Goal: Task Accomplishment & Management: Complete application form

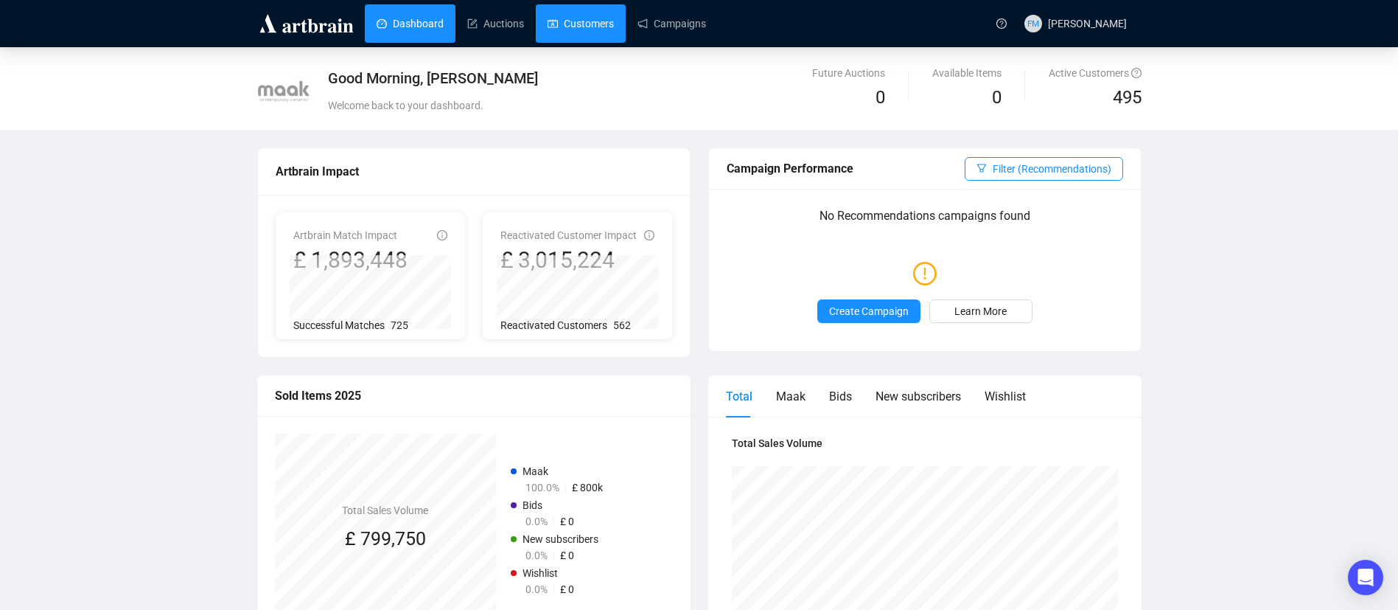
click at [573, 16] on link "Customers" at bounding box center [581, 23] width 66 height 38
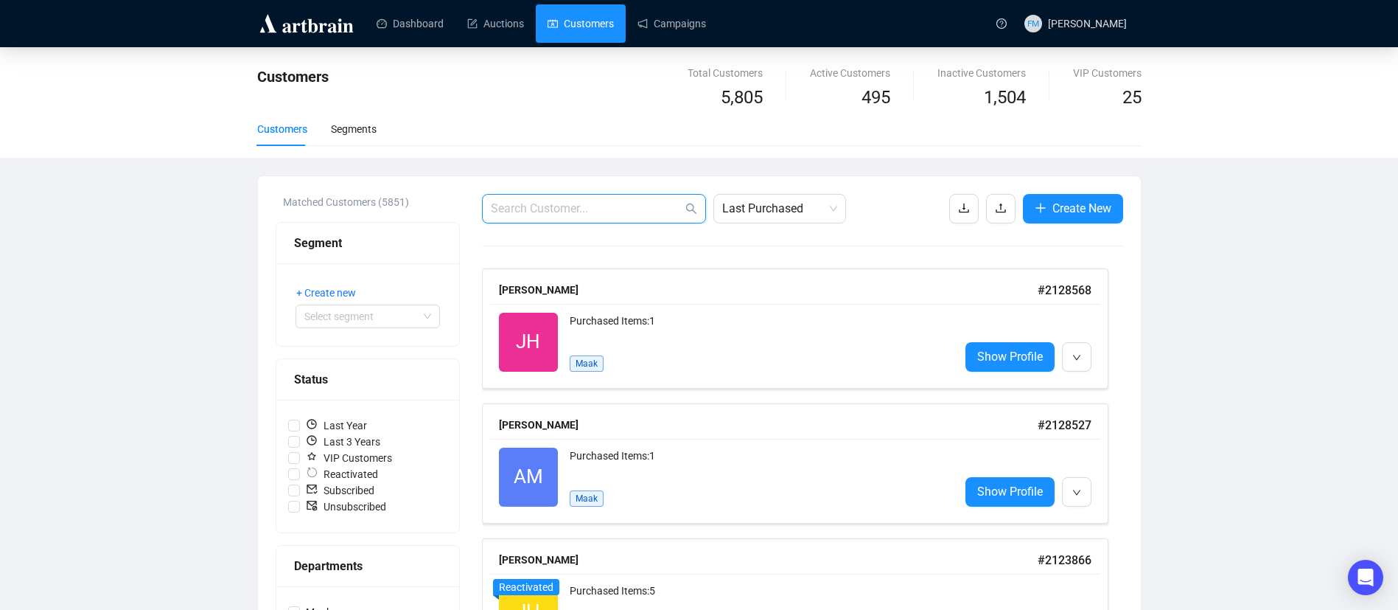
click at [559, 209] on input "text" at bounding box center [587, 209] width 192 height 18
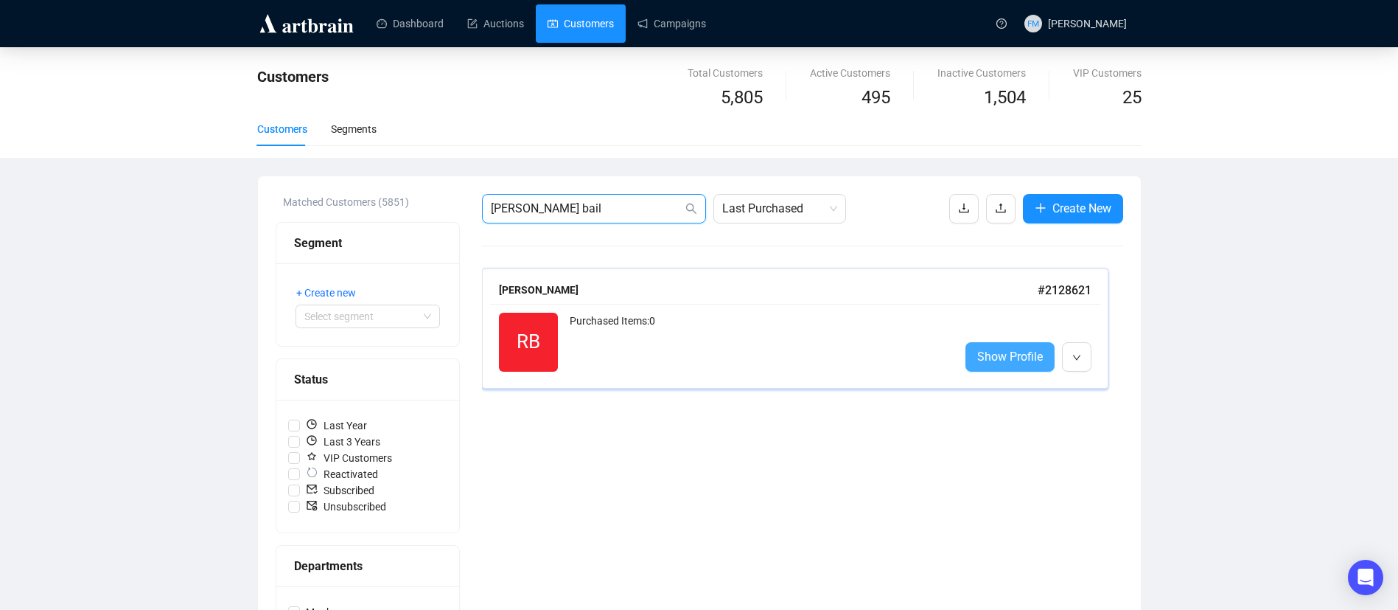
type input "[PERSON_NAME] bail"
click at [1025, 351] on span "Show Profile" at bounding box center [1010, 356] width 66 height 18
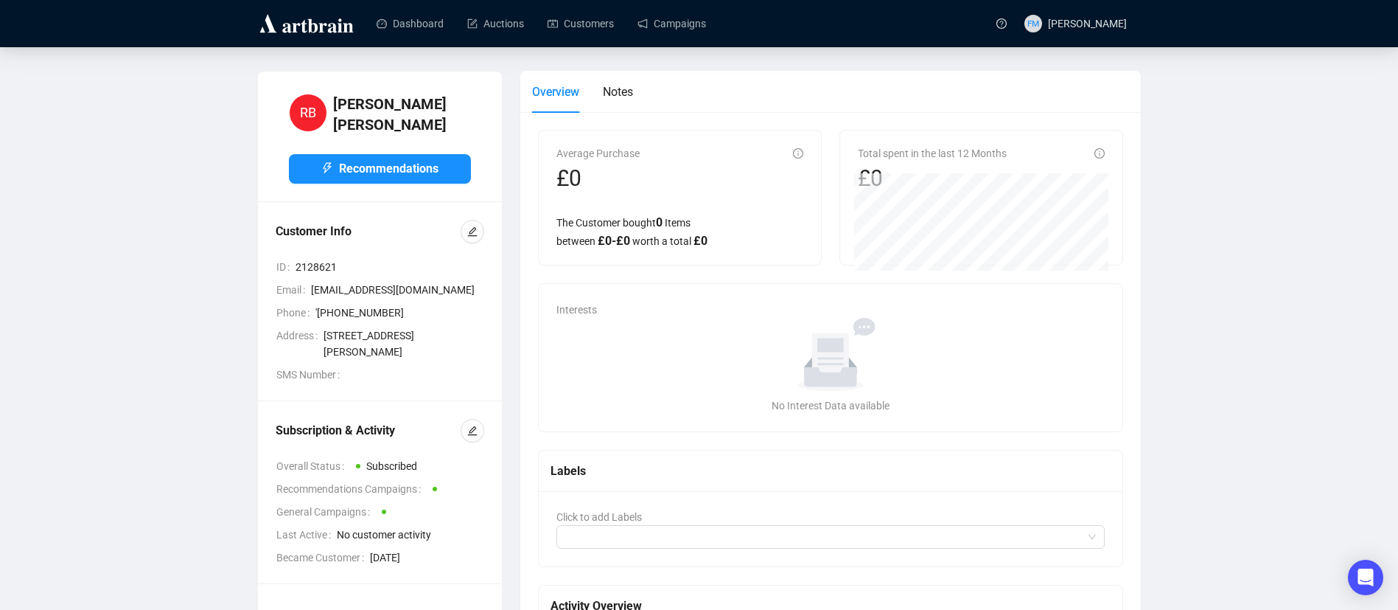
scroll to position [237, 0]
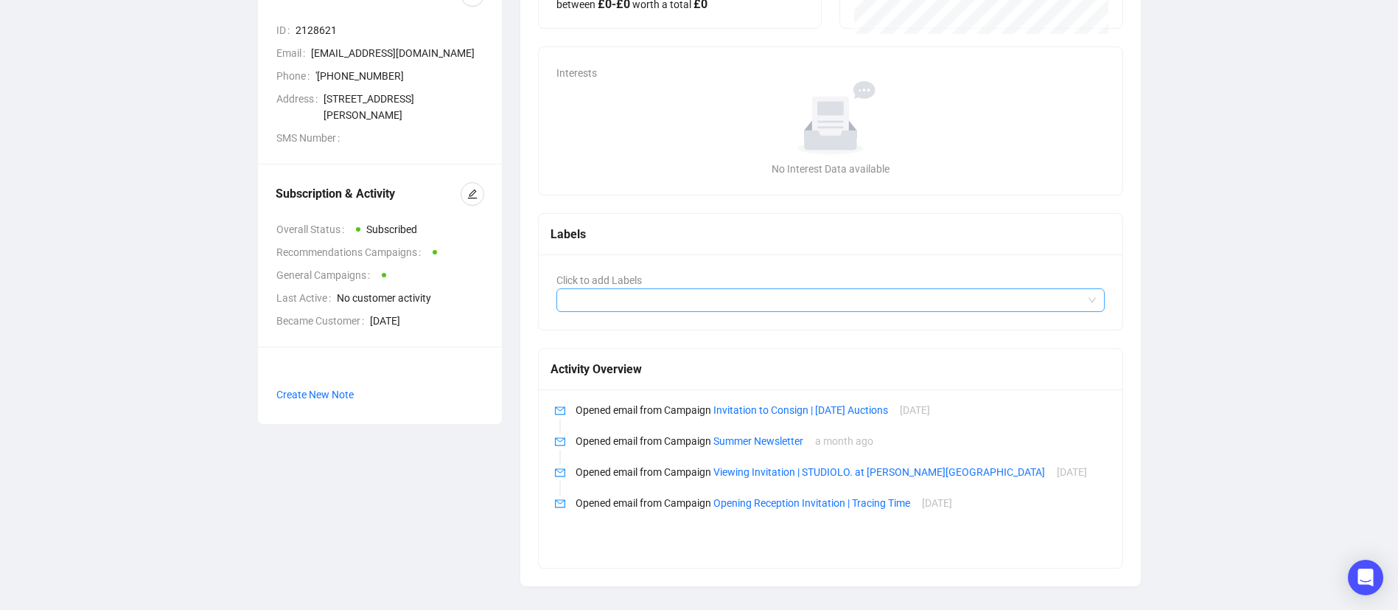
click at [647, 302] on div at bounding box center [823, 300] width 528 height 21
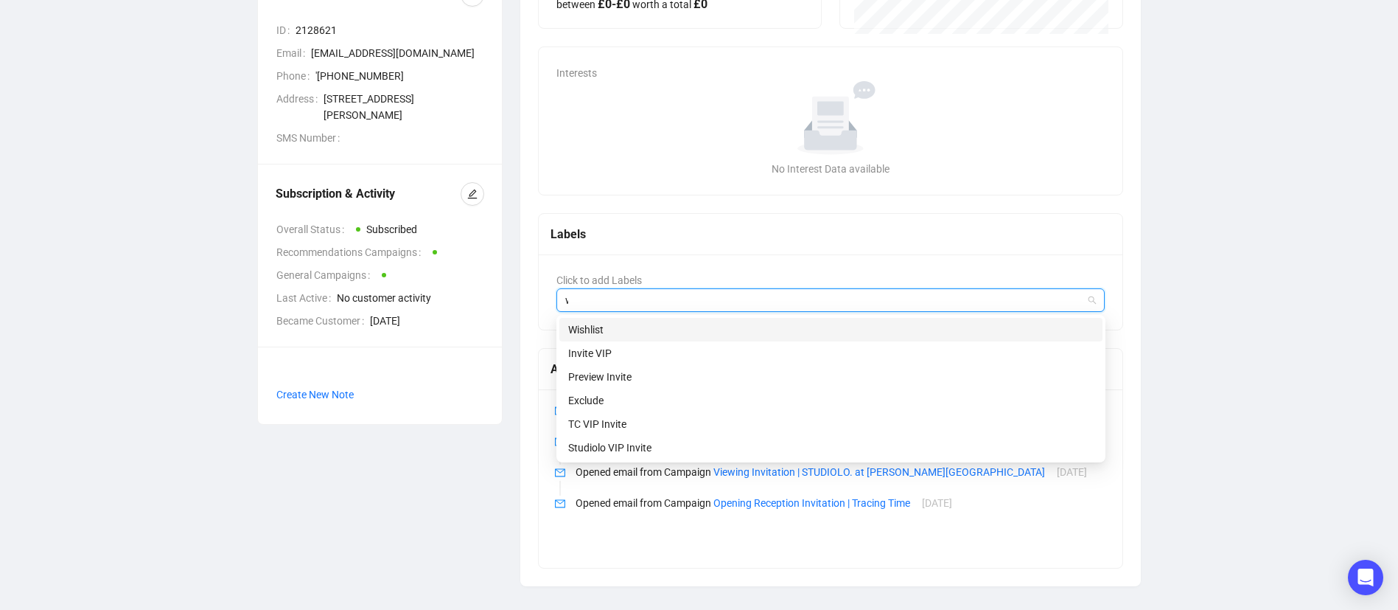
type input "wi"
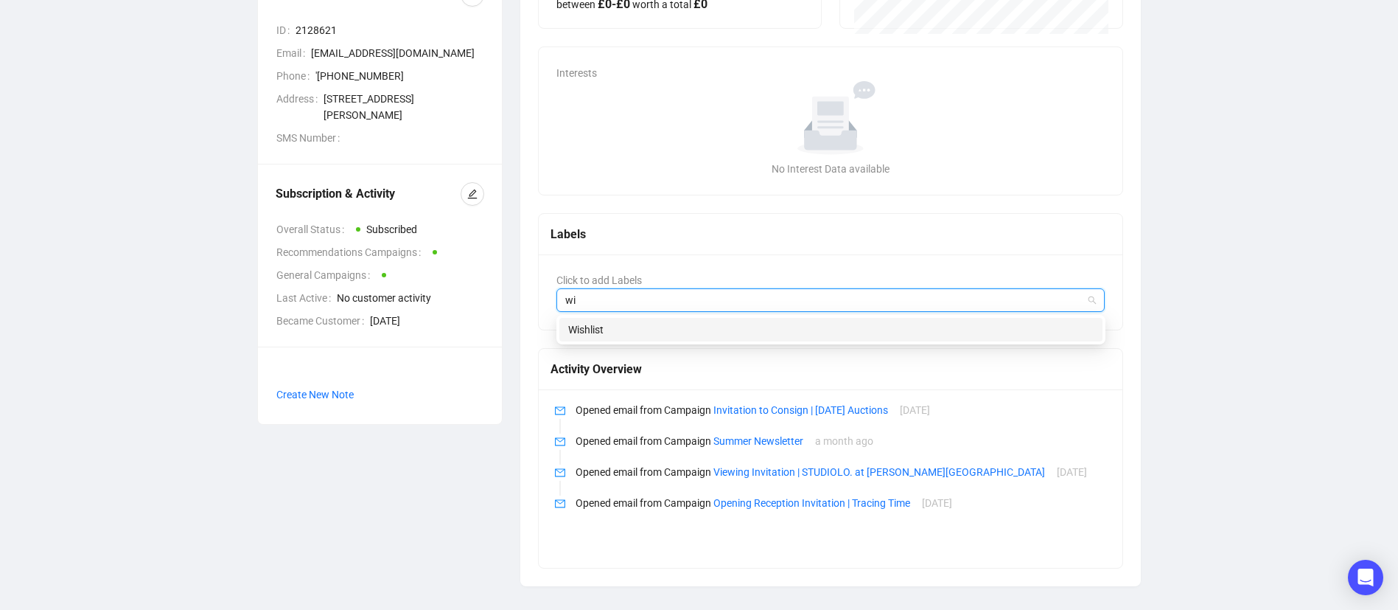
click at [658, 325] on div "Wishlist" at bounding box center [831, 329] width 526 height 16
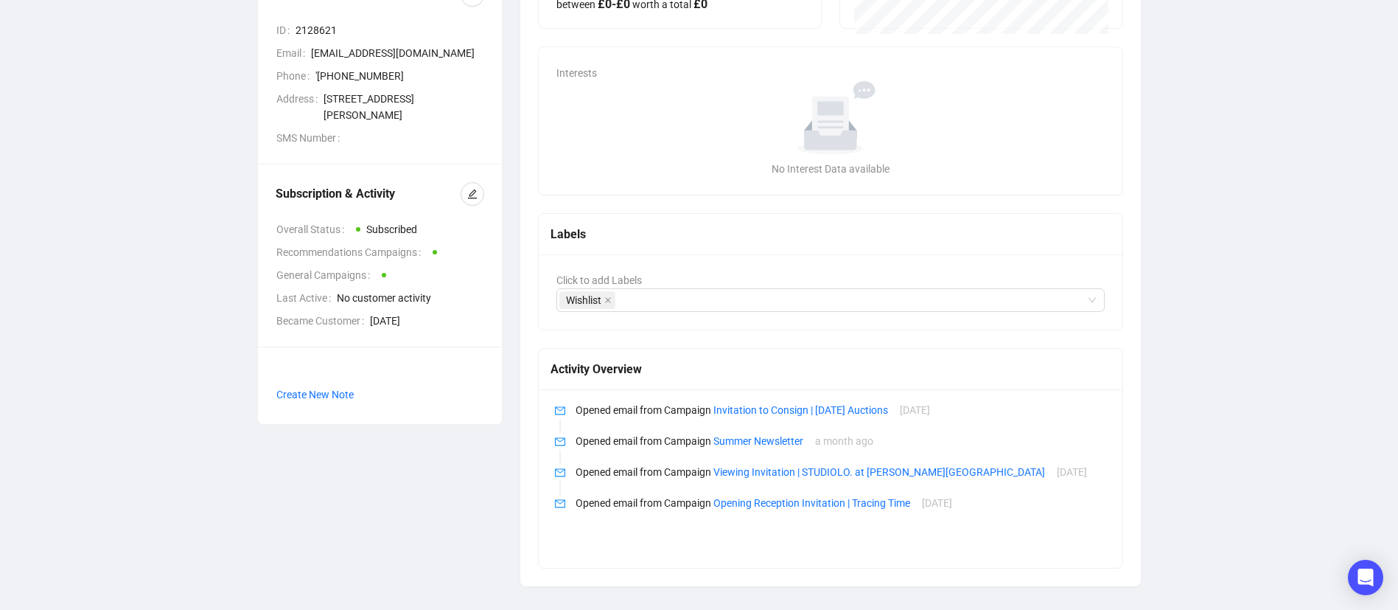
click at [697, 206] on div "Average Purchase £0 The Customer bought 0 Items between £ 0 - £ 0 worth a total…" at bounding box center [831, 230] width 586 height 675
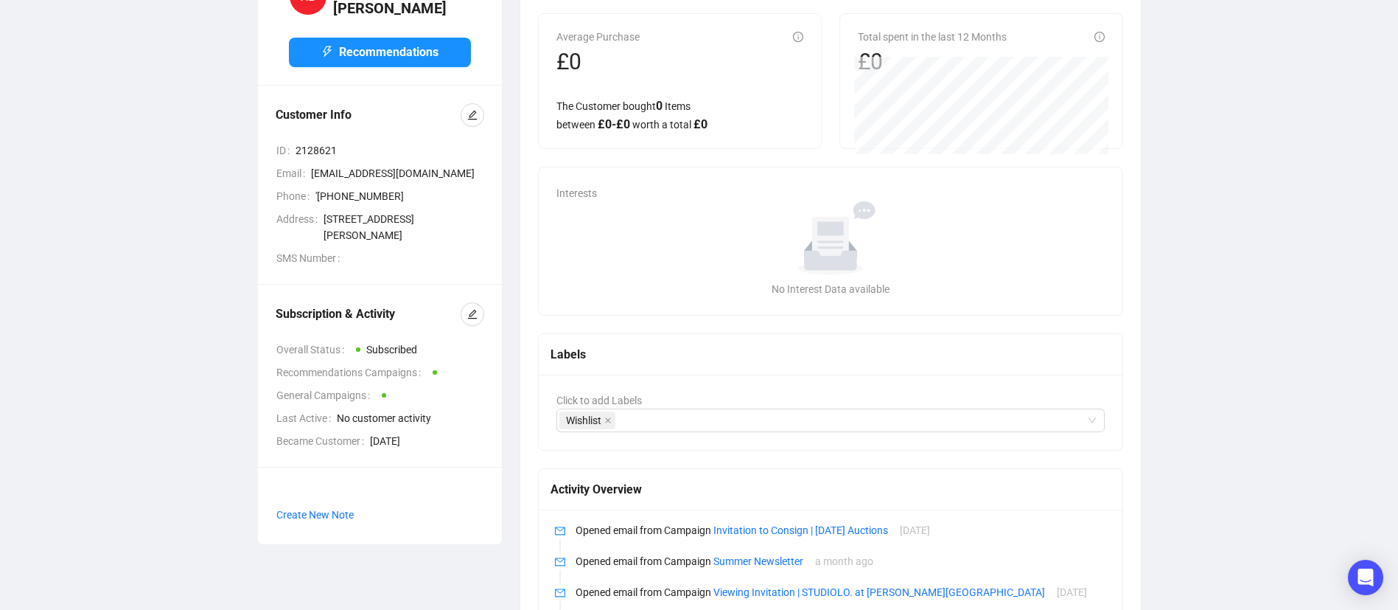
scroll to position [117, 0]
click at [472, 308] on icon "edit" at bounding box center [472, 313] width 10 height 10
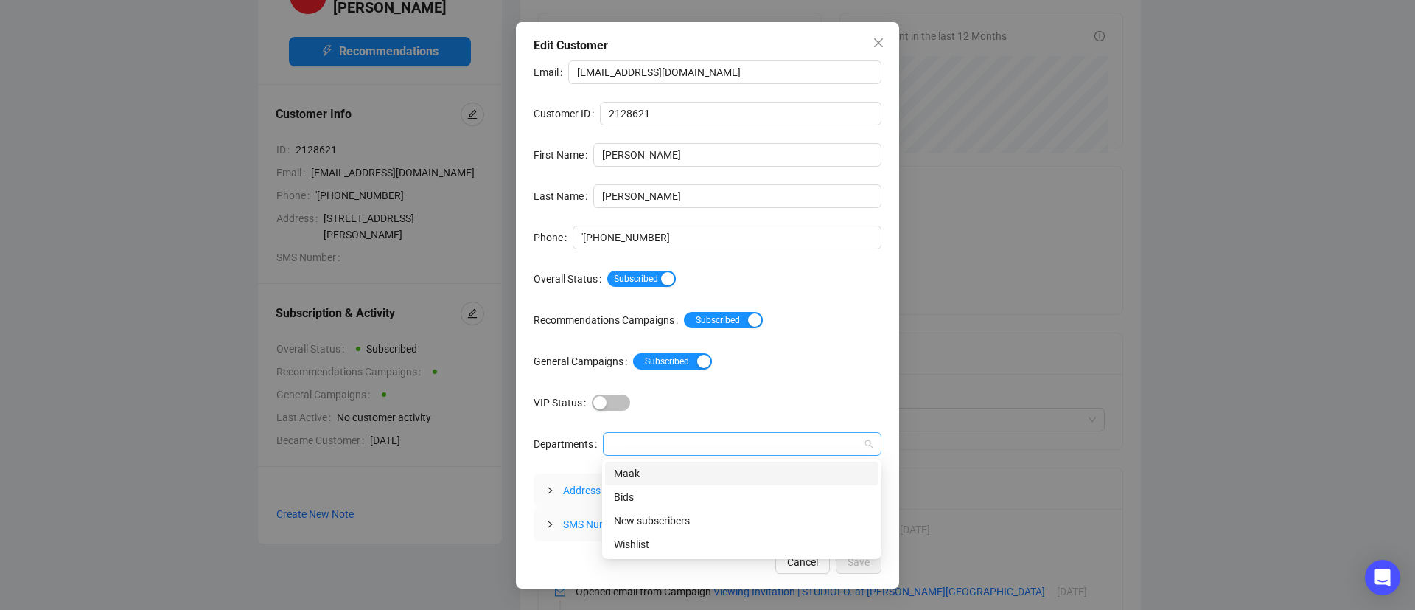
click at [761, 453] on div at bounding box center [742, 444] width 279 height 24
click at [753, 480] on div "Maak" at bounding box center [742, 473] width 256 height 16
click at [869, 389] on div "Email [EMAIL_ADDRESS][DOMAIN_NAME] Customer ID 2128621 First Name [PERSON_NAME]…" at bounding box center [708, 300] width 348 height 481
click at [864, 557] on span "Save" at bounding box center [859, 562] width 22 height 16
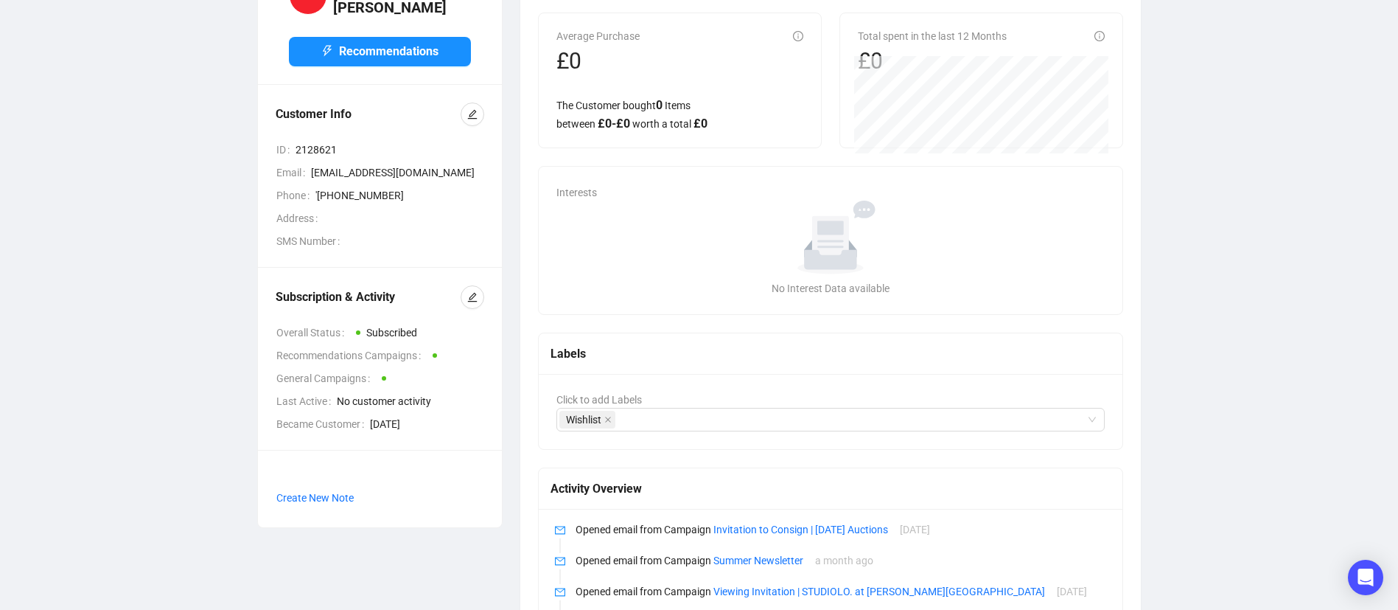
scroll to position [0, 0]
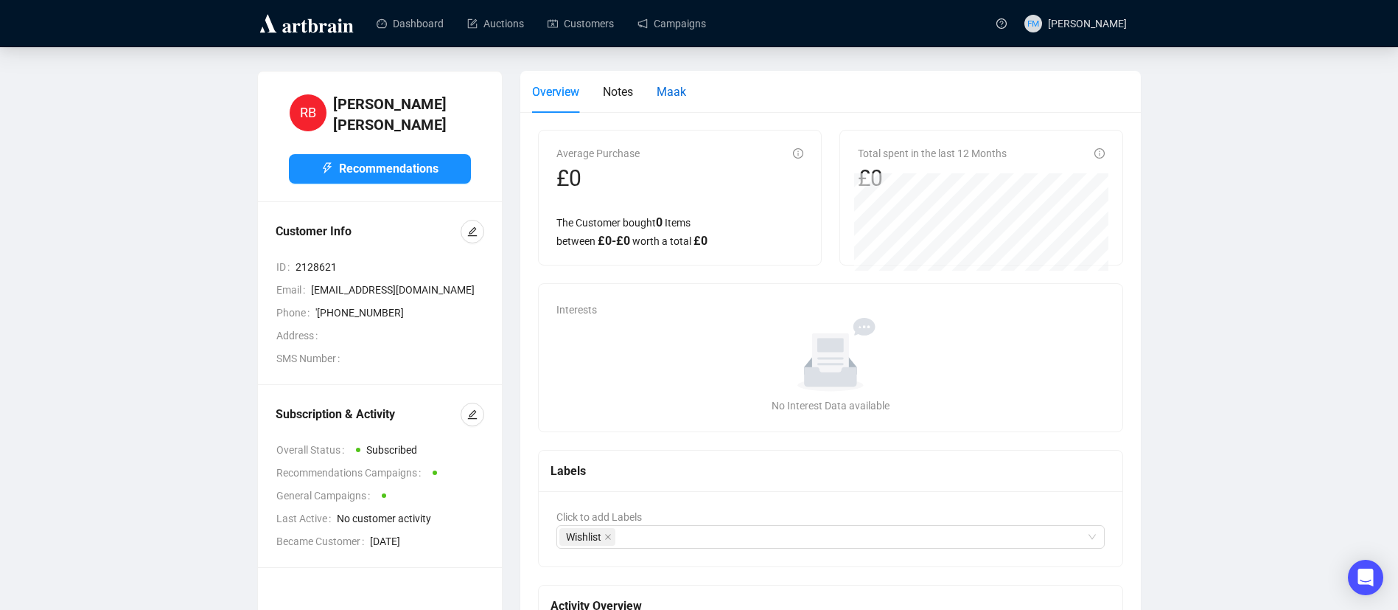
click at [672, 93] on span "Maak" at bounding box center [671, 92] width 29 height 14
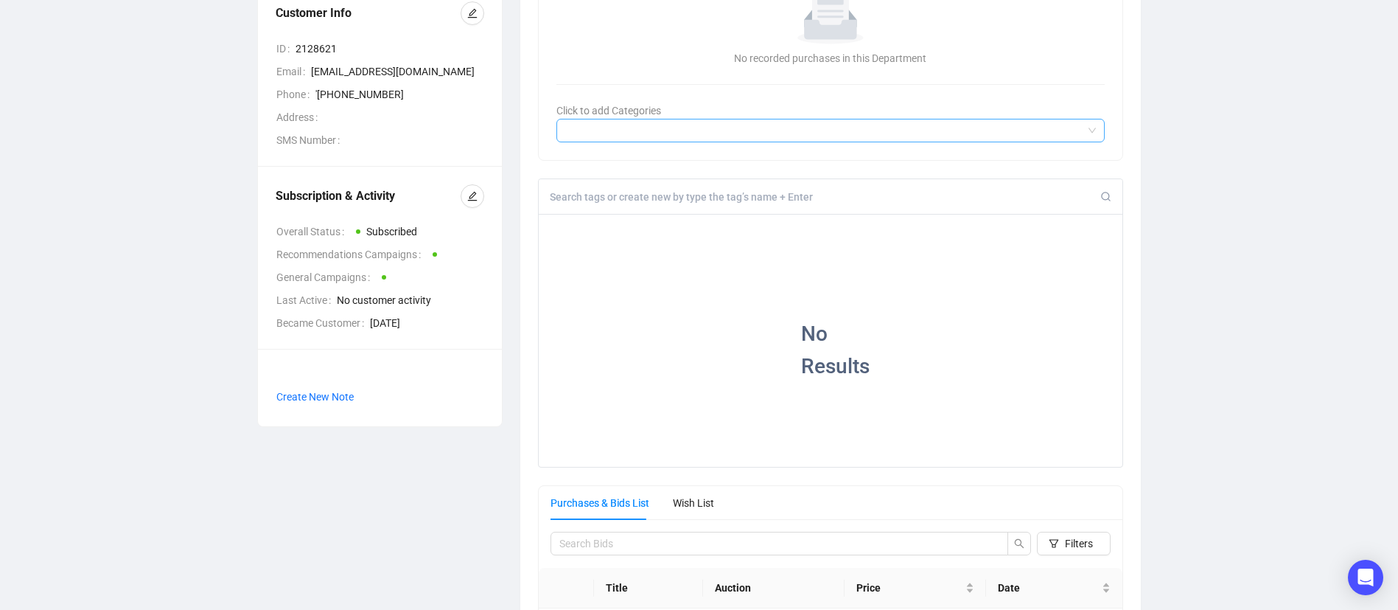
scroll to position [219, 0]
click at [593, 197] on input at bounding box center [825, 195] width 551 height 13
type input "[PERSON_NAME]"
click at [646, 225] on div "+" at bounding box center [649, 224] width 16 height 15
click at [705, 195] on input at bounding box center [825, 195] width 551 height 13
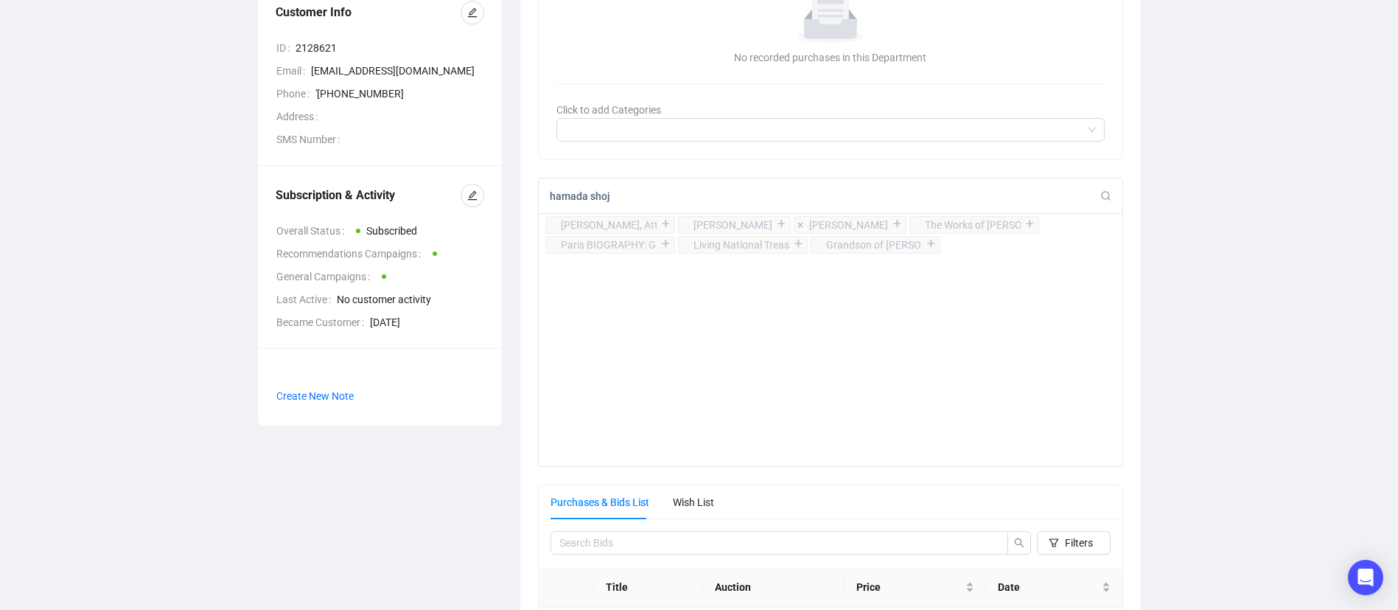
type input "hamada shoj"
click at [900, 224] on div "+" at bounding box center [898, 224] width 16 height 15
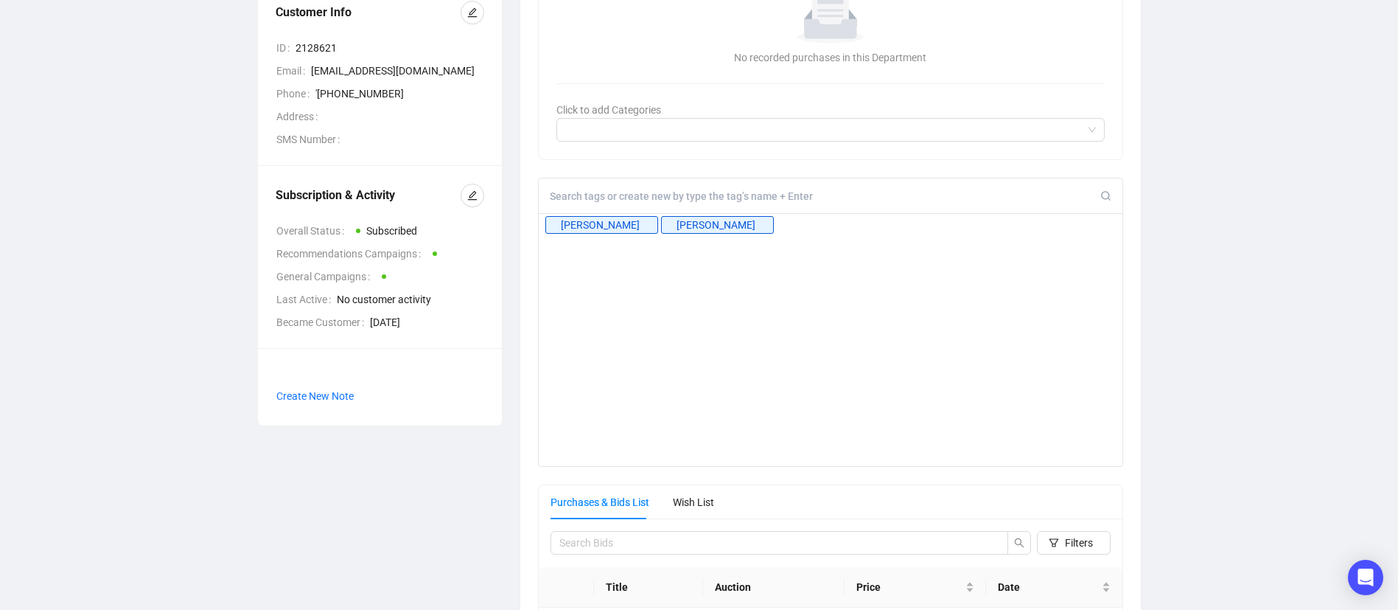
click at [806, 192] on input at bounding box center [825, 195] width 551 height 13
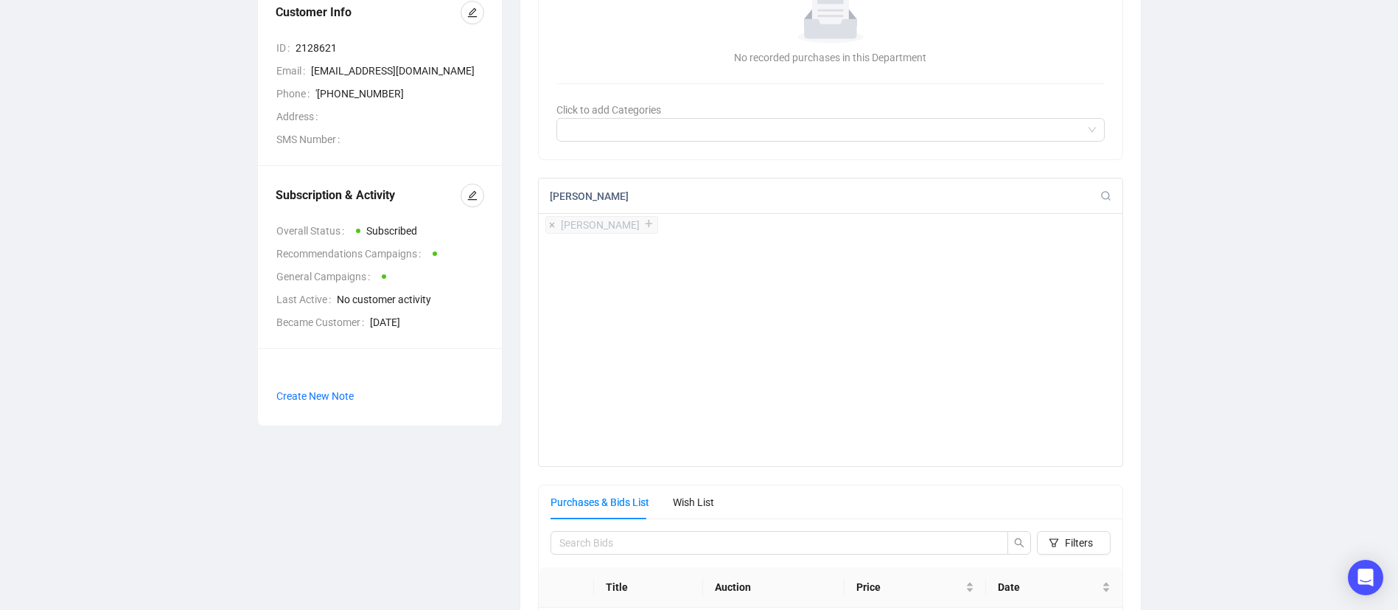
type input "[PERSON_NAME]"
click at [641, 223] on div "+" at bounding box center [649, 224] width 16 height 15
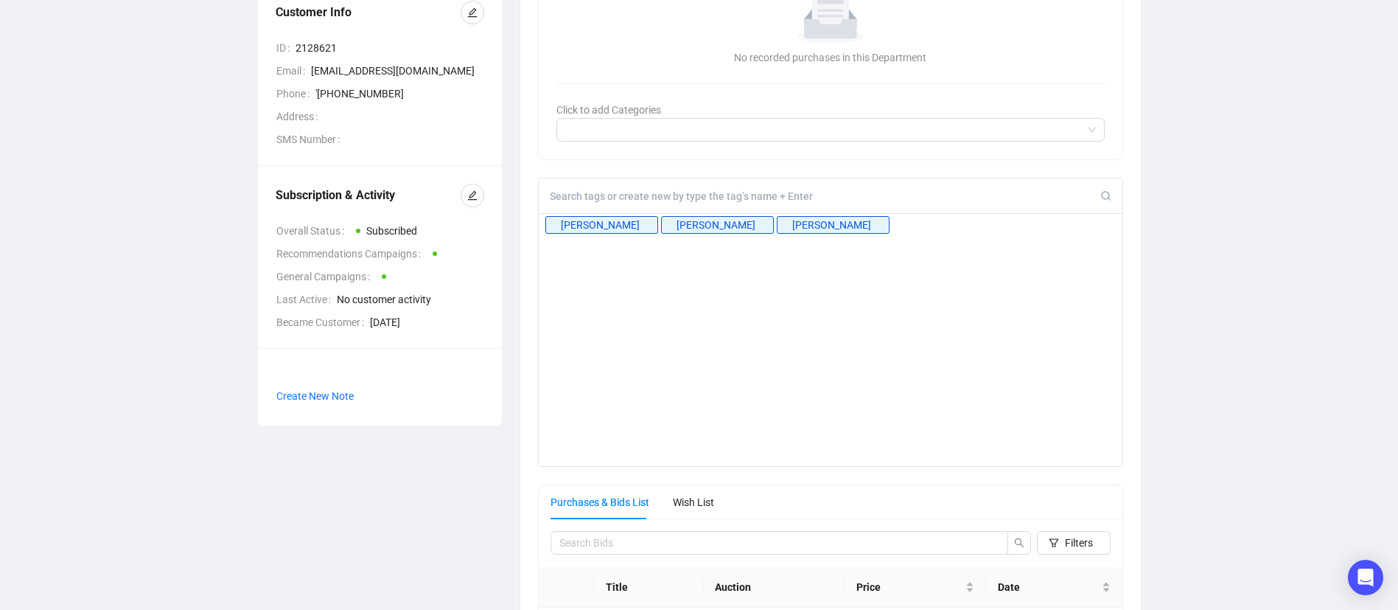
click at [633, 195] on input at bounding box center [825, 195] width 551 height 13
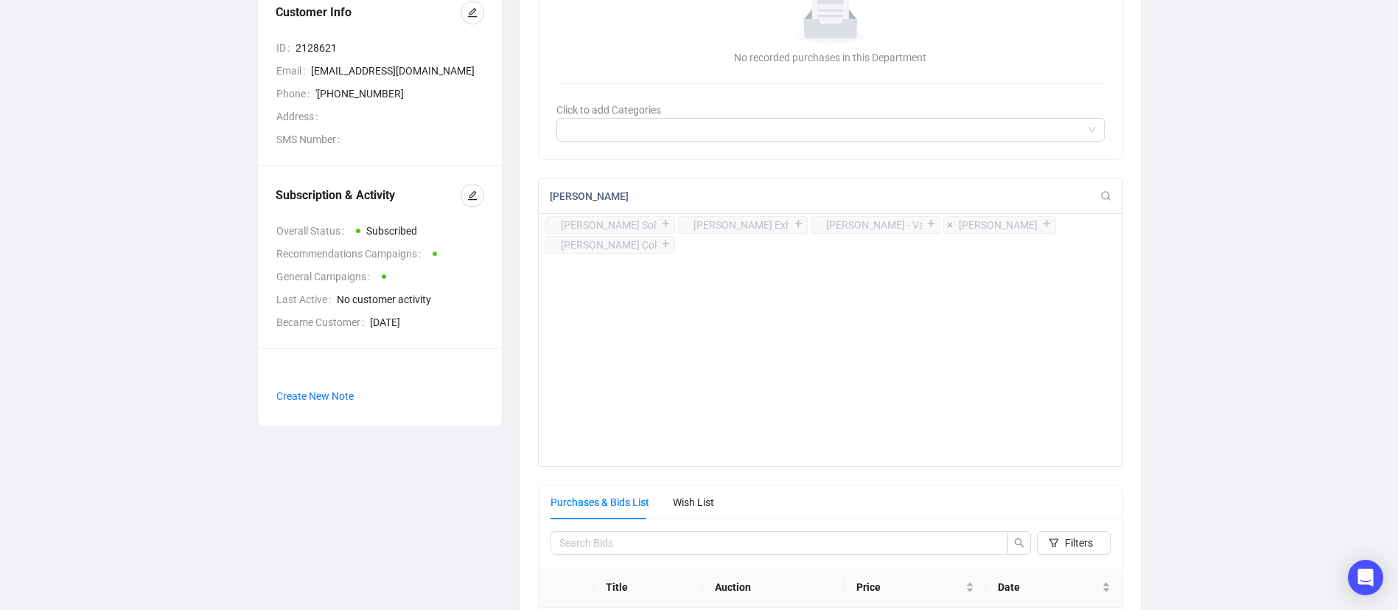
type input "[PERSON_NAME]"
click at [1039, 226] on div "+" at bounding box center [1047, 224] width 16 height 15
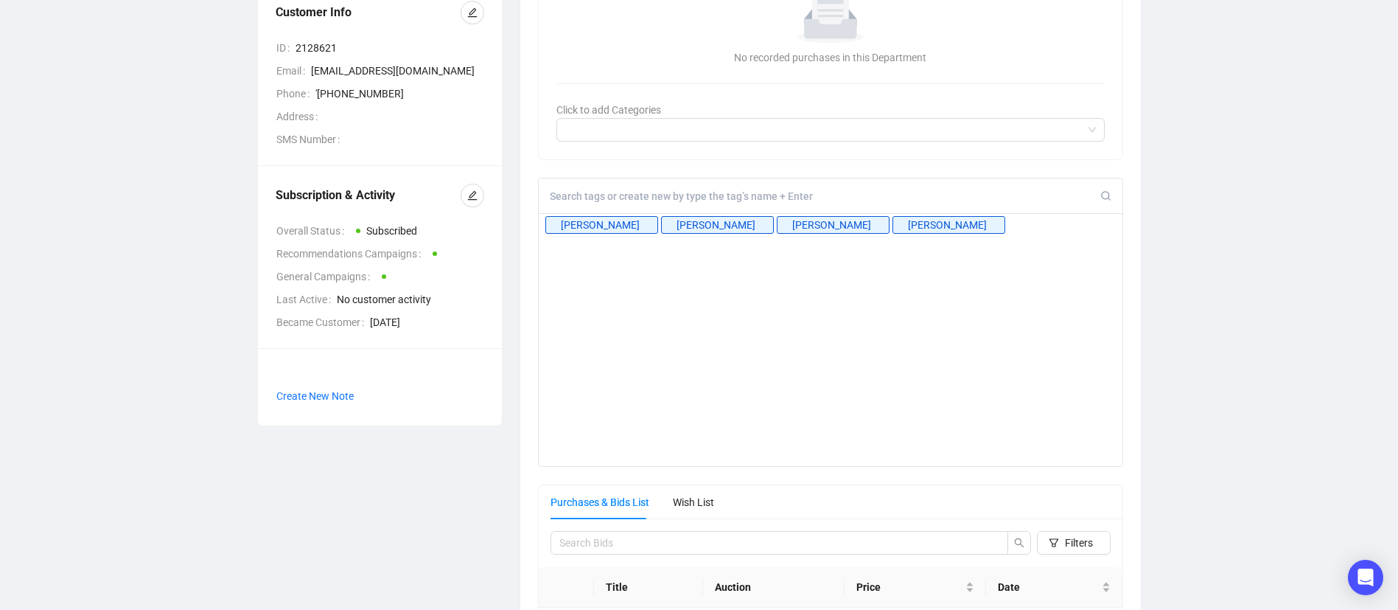
click at [778, 192] on input at bounding box center [825, 195] width 551 height 13
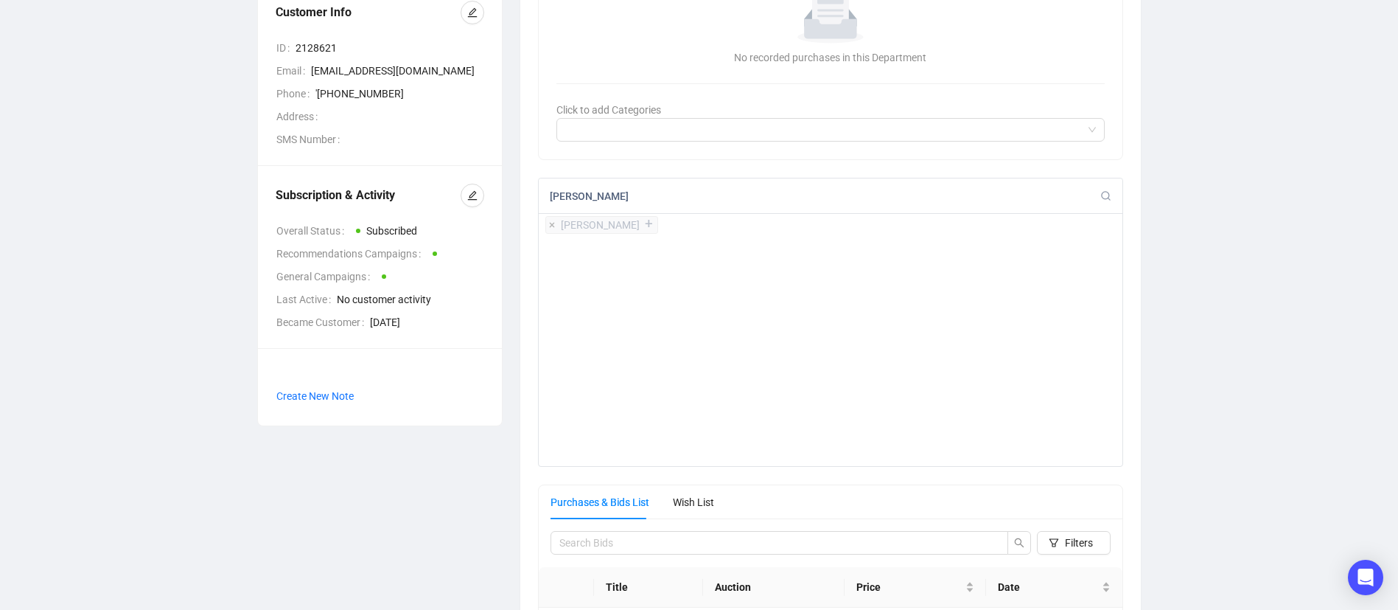
type input "[PERSON_NAME]"
click at [641, 229] on div "+" at bounding box center [649, 224] width 16 height 15
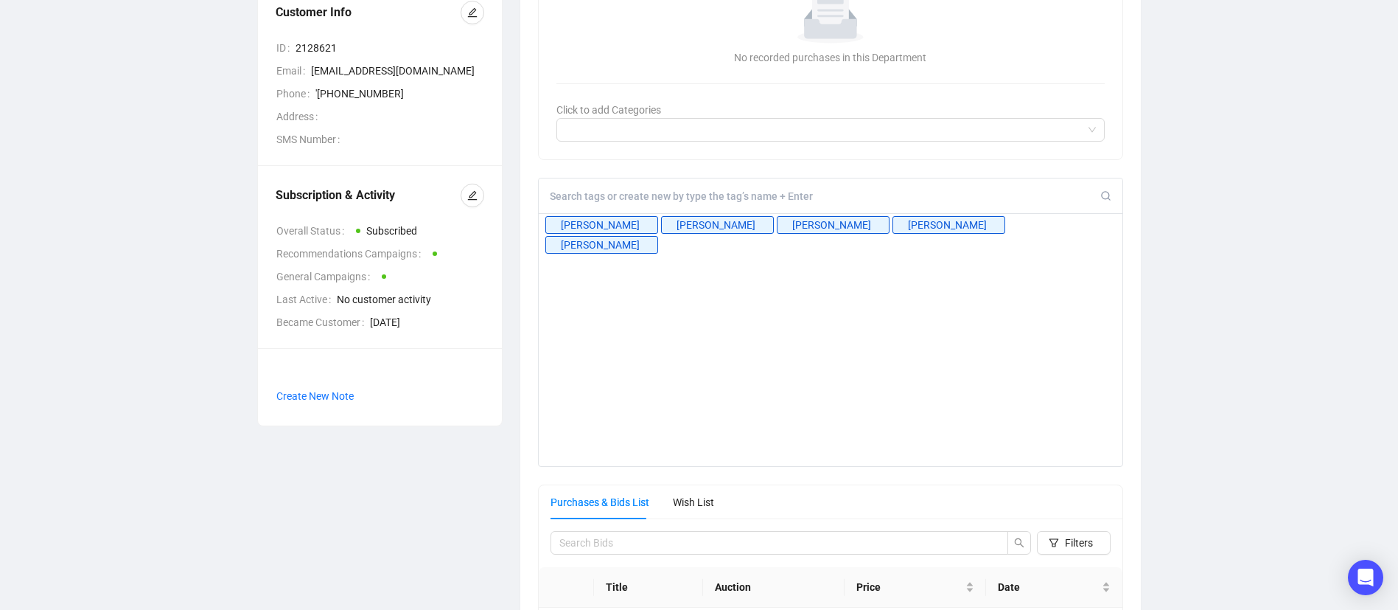
click at [589, 188] on div at bounding box center [831, 195] width 585 height 35
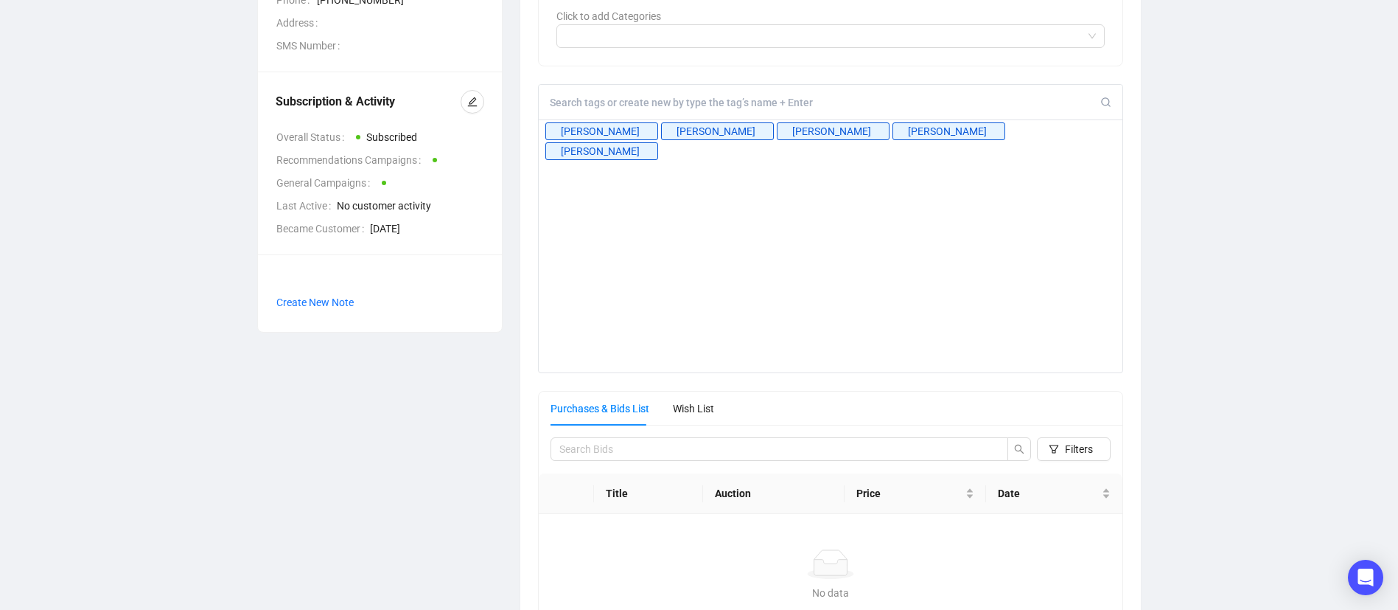
scroll to position [309, 0]
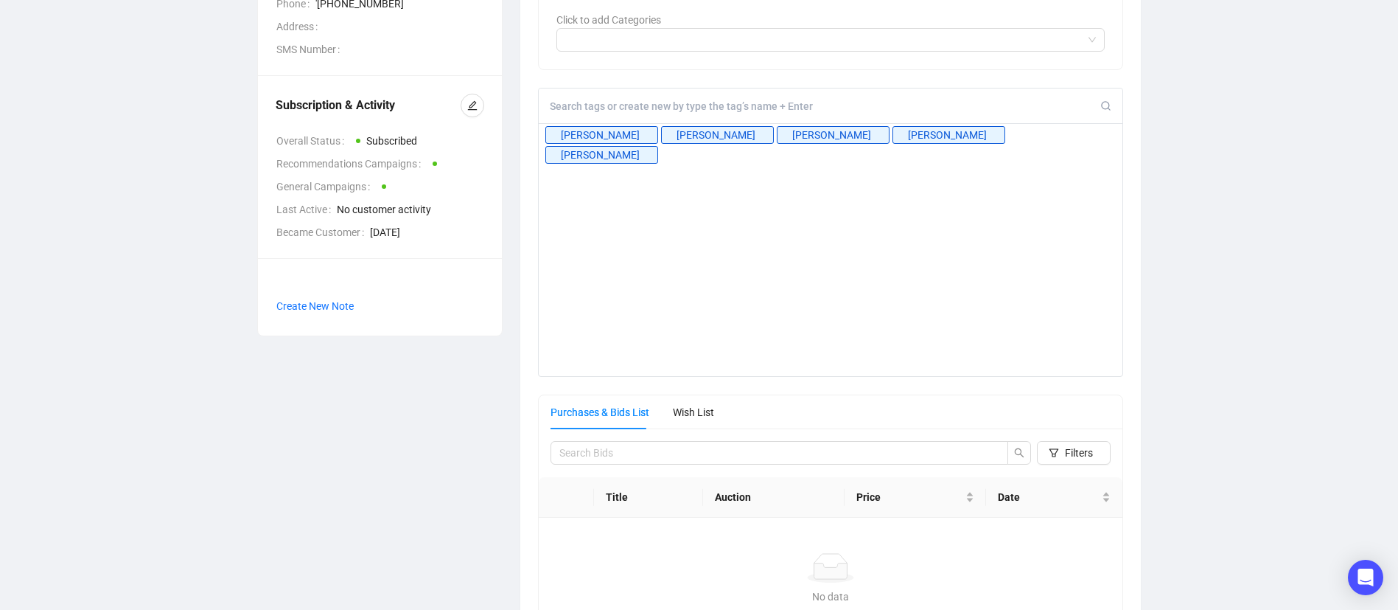
click at [627, 108] on input at bounding box center [825, 106] width 551 height 13
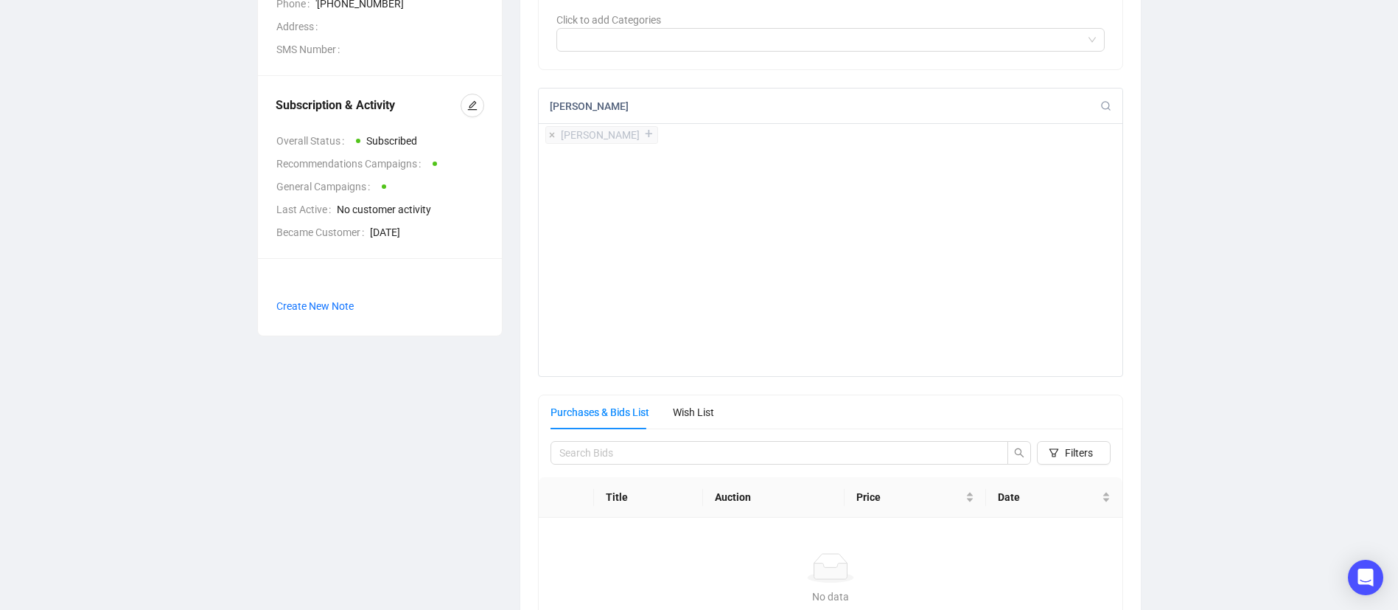
type input "[PERSON_NAME]"
click at [641, 137] on div "+" at bounding box center [649, 134] width 16 height 15
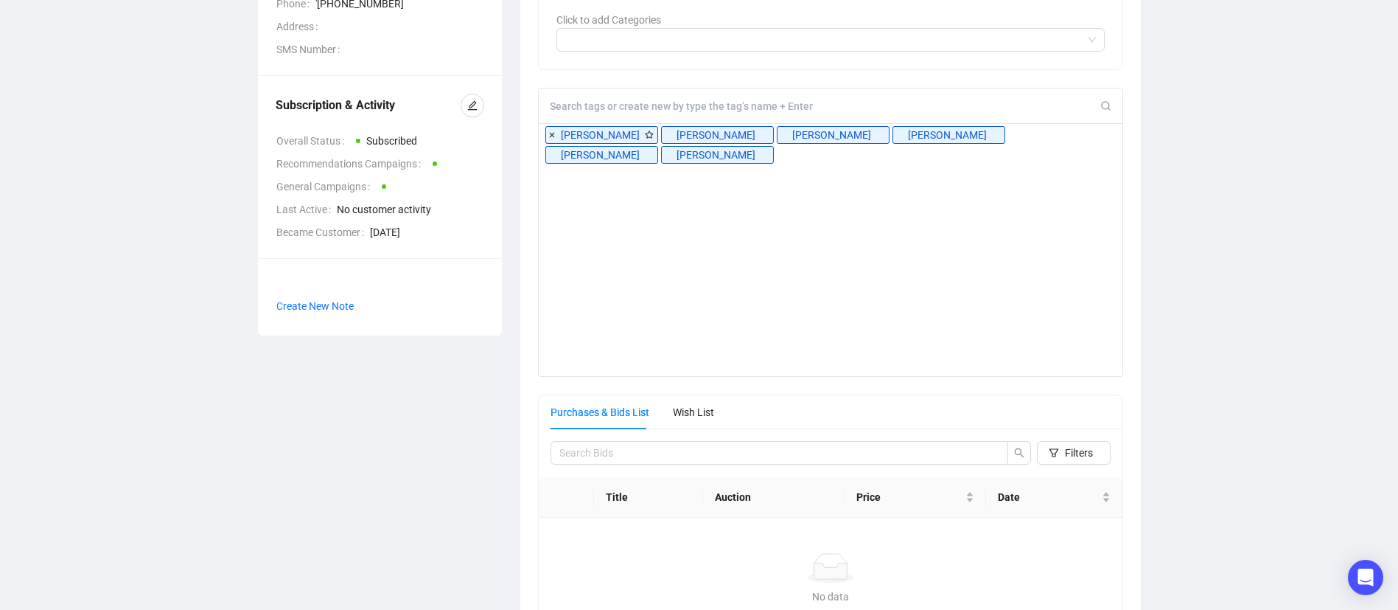
click at [1229, 189] on div "RB [PERSON_NAME] Recommendations Customer Info ID 2128621 Email [EMAIL_ADDRESS]…" at bounding box center [698, 230] width 1339 height 937
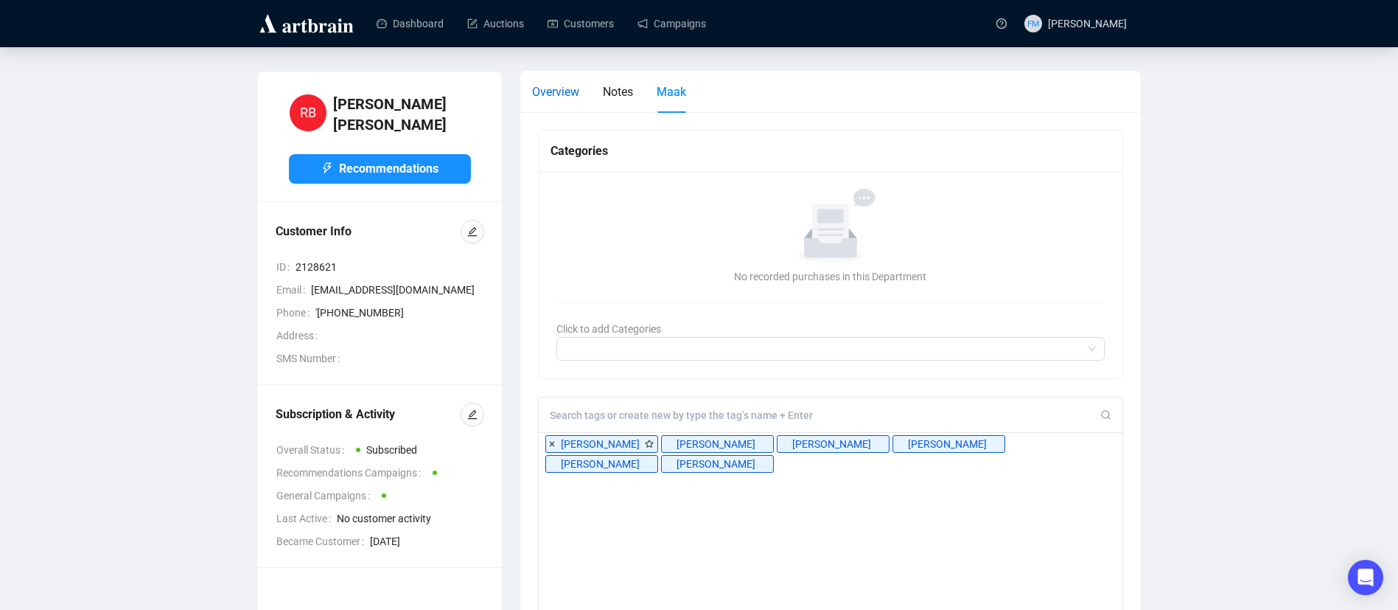
click at [558, 99] on span "Overview" at bounding box center [555, 92] width 47 height 14
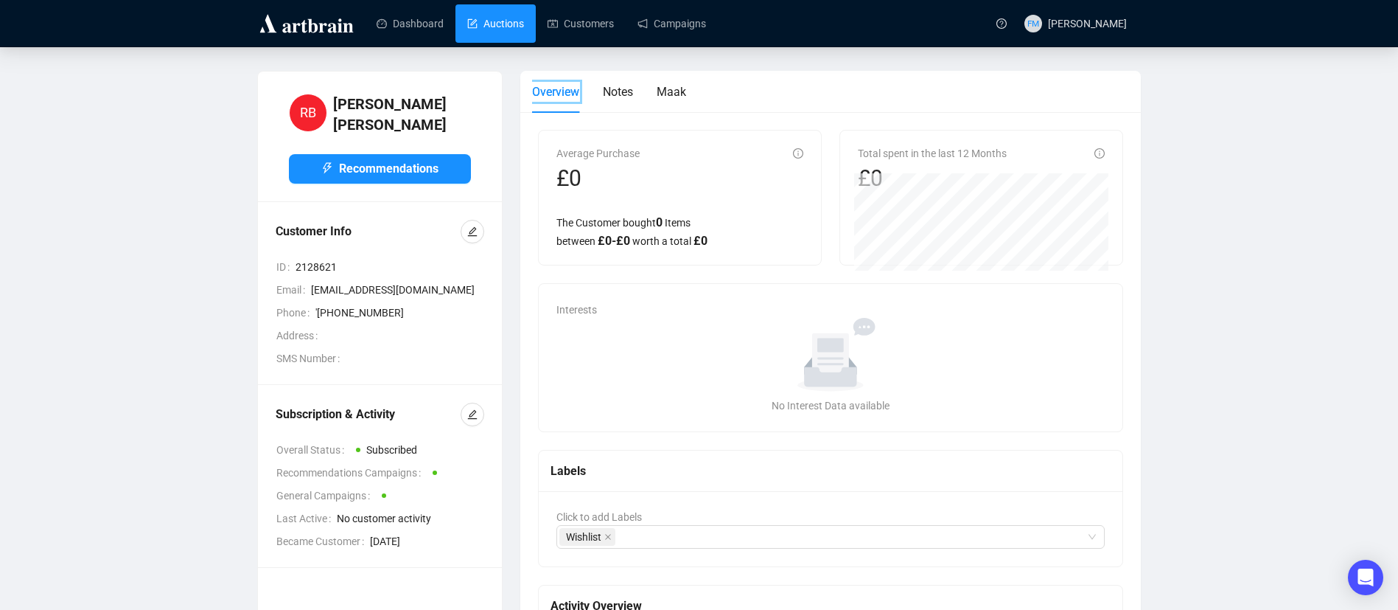
click at [480, 32] on link "Auctions" at bounding box center [495, 23] width 57 height 38
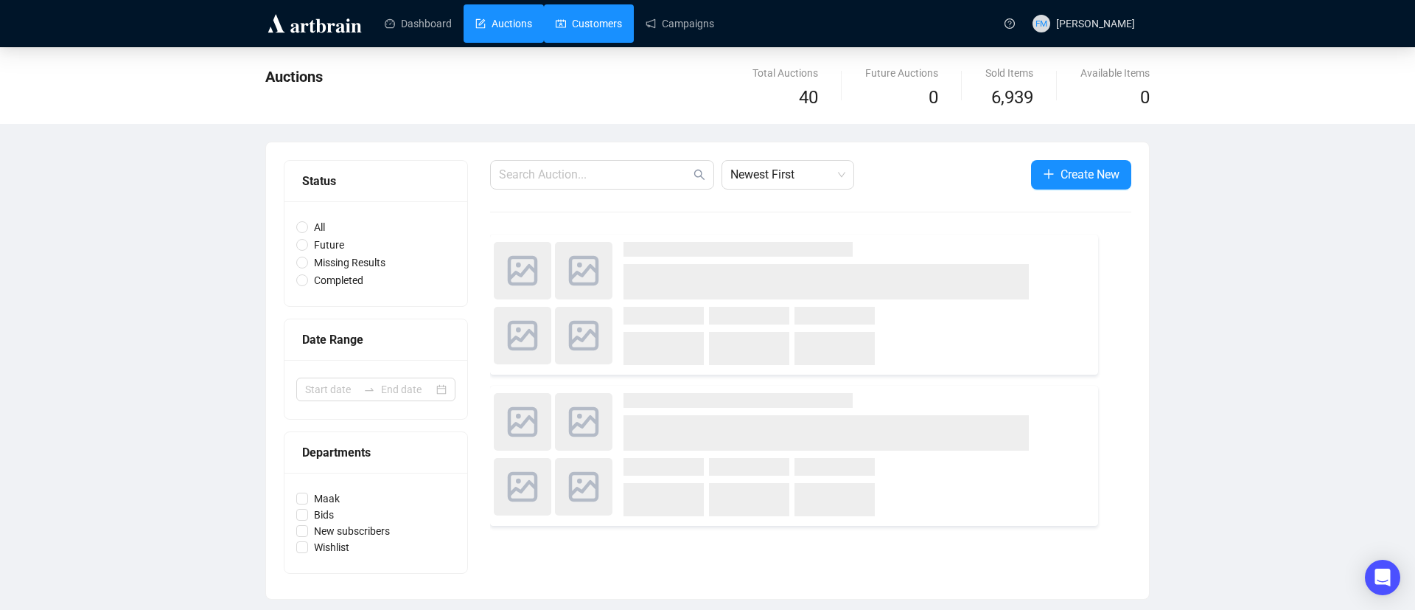
click at [585, 21] on link "Customers" at bounding box center [589, 23] width 66 height 38
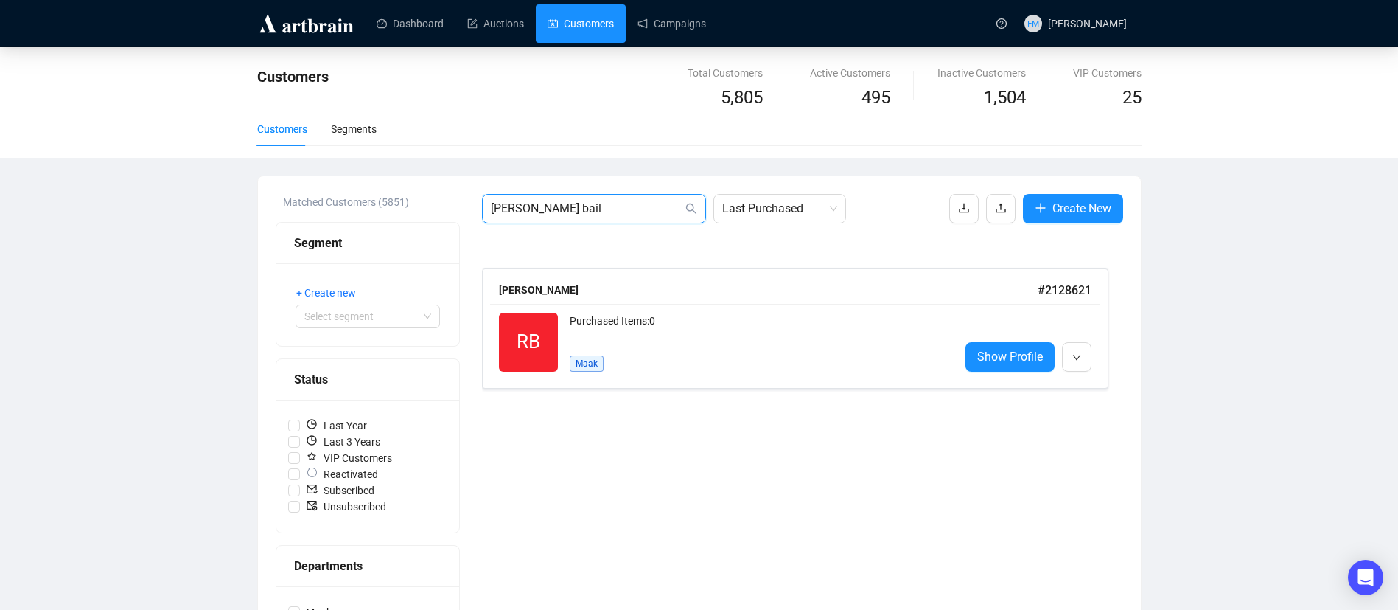
drag, startPoint x: 624, startPoint y: 210, endPoint x: 485, endPoint y: 205, distance: 138.7
click at [485, 205] on span "[PERSON_NAME] bail" at bounding box center [594, 208] width 224 height 29
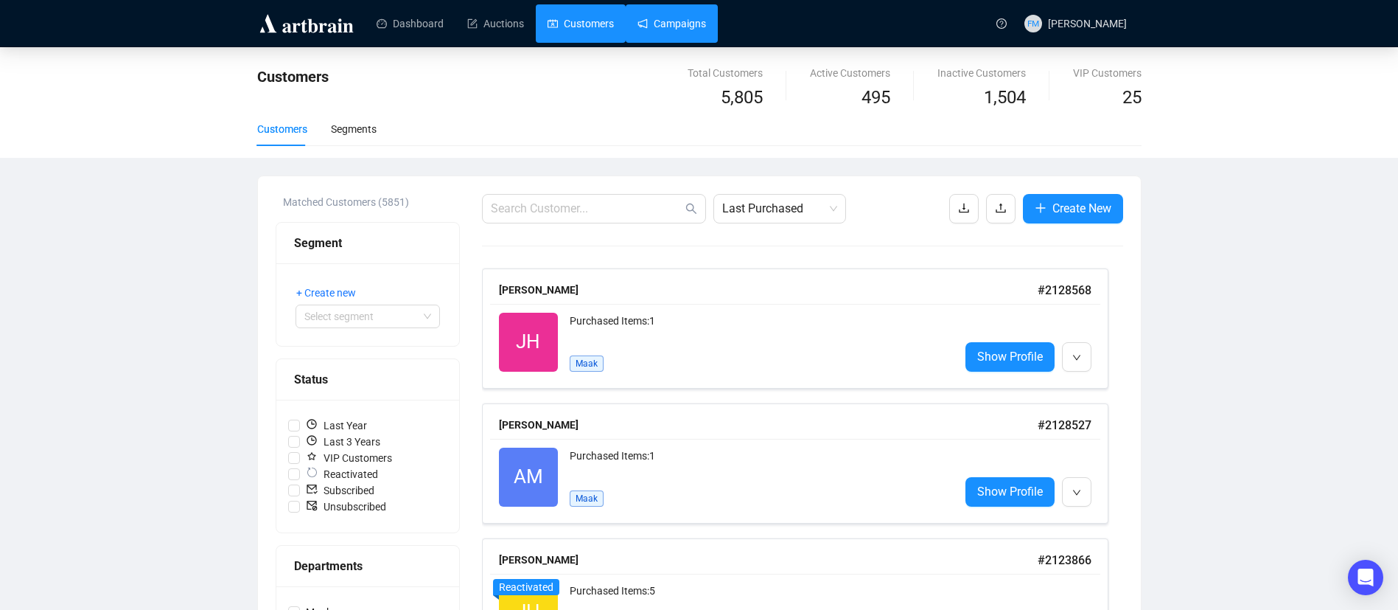
click at [704, 28] on link "Campaigns" at bounding box center [672, 23] width 69 height 38
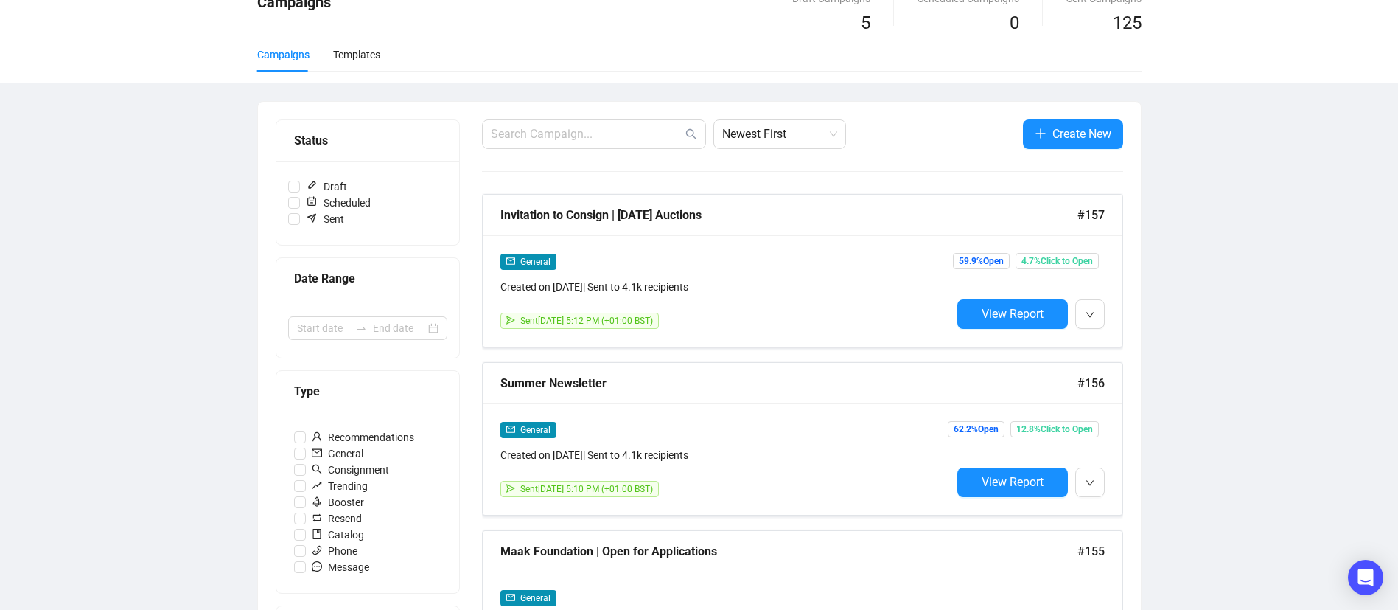
scroll to position [92, 0]
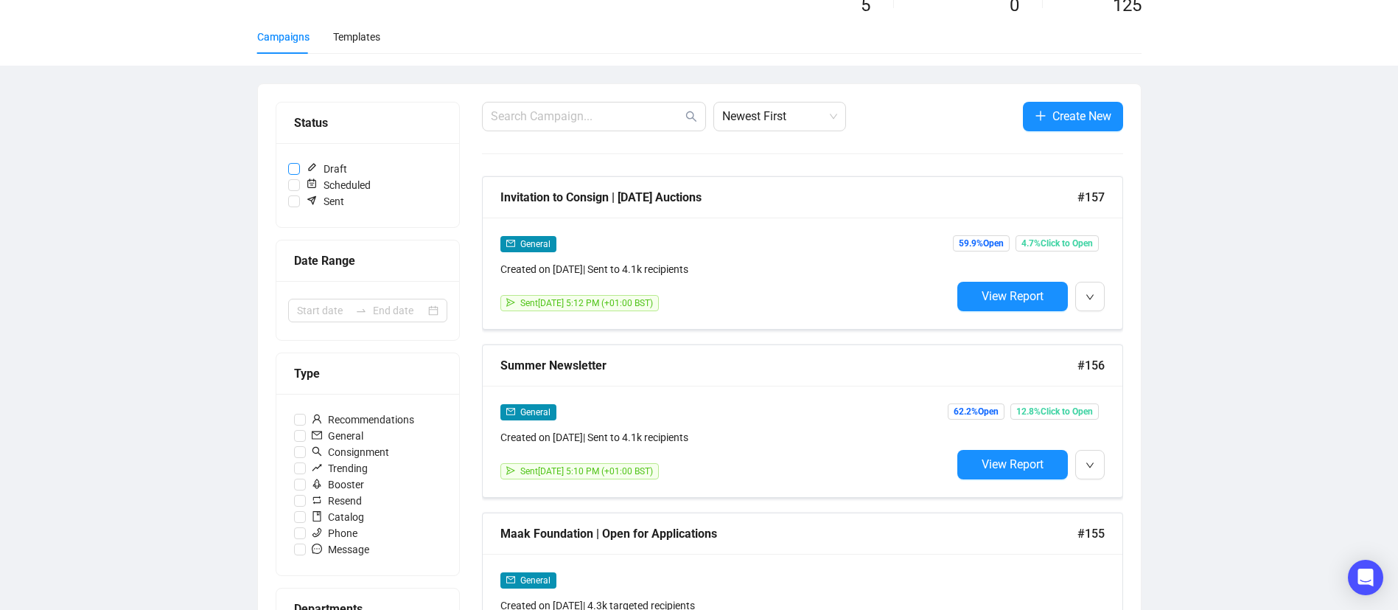
click at [295, 167] on input "Draft" at bounding box center [294, 169] width 12 height 12
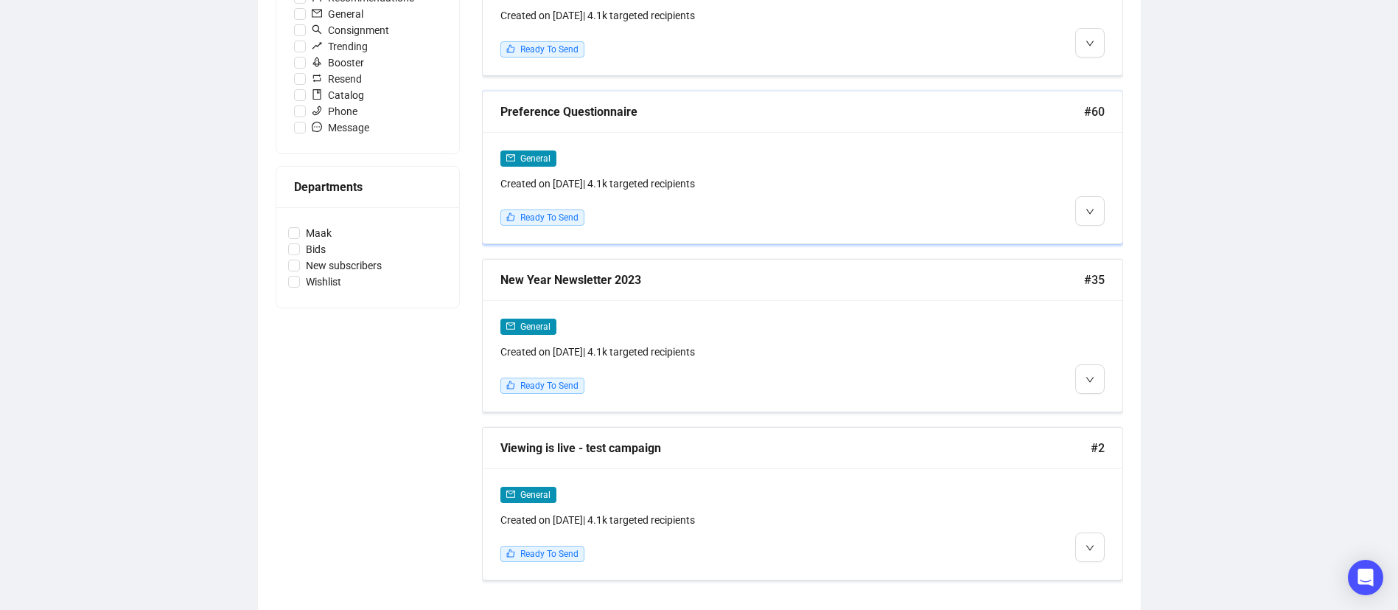
scroll to position [0, 0]
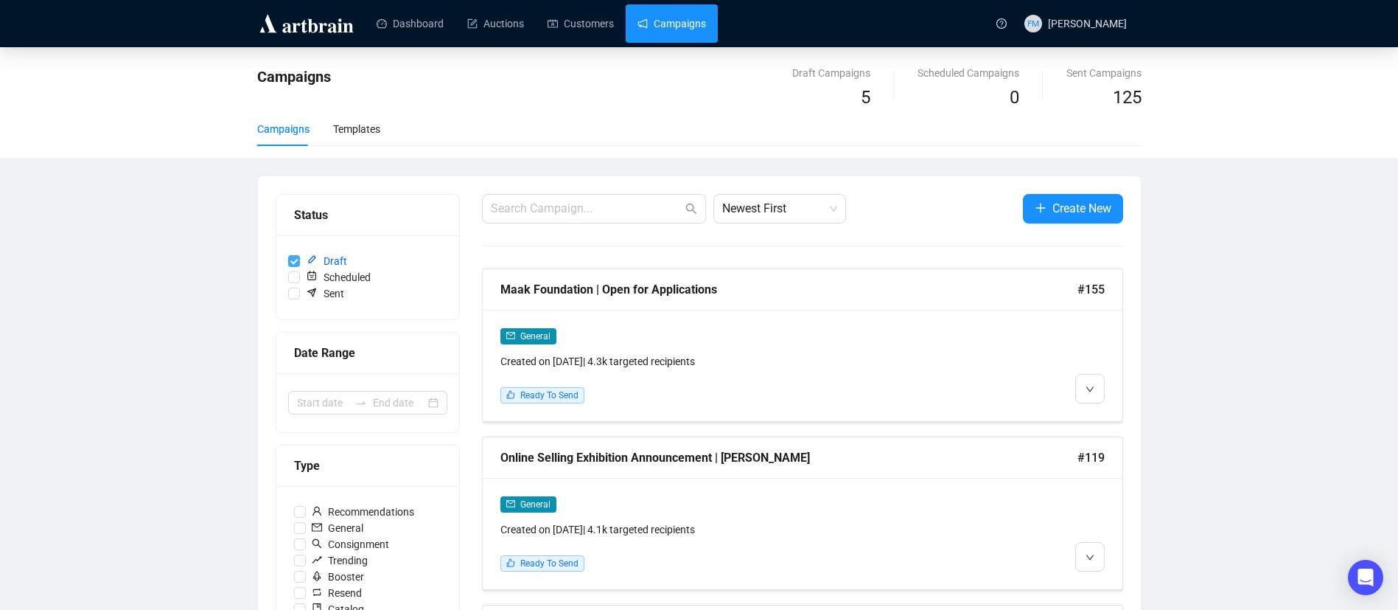
click at [294, 260] on input "Draft" at bounding box center [294, 261] width 12 height 12
checkbox input "false"
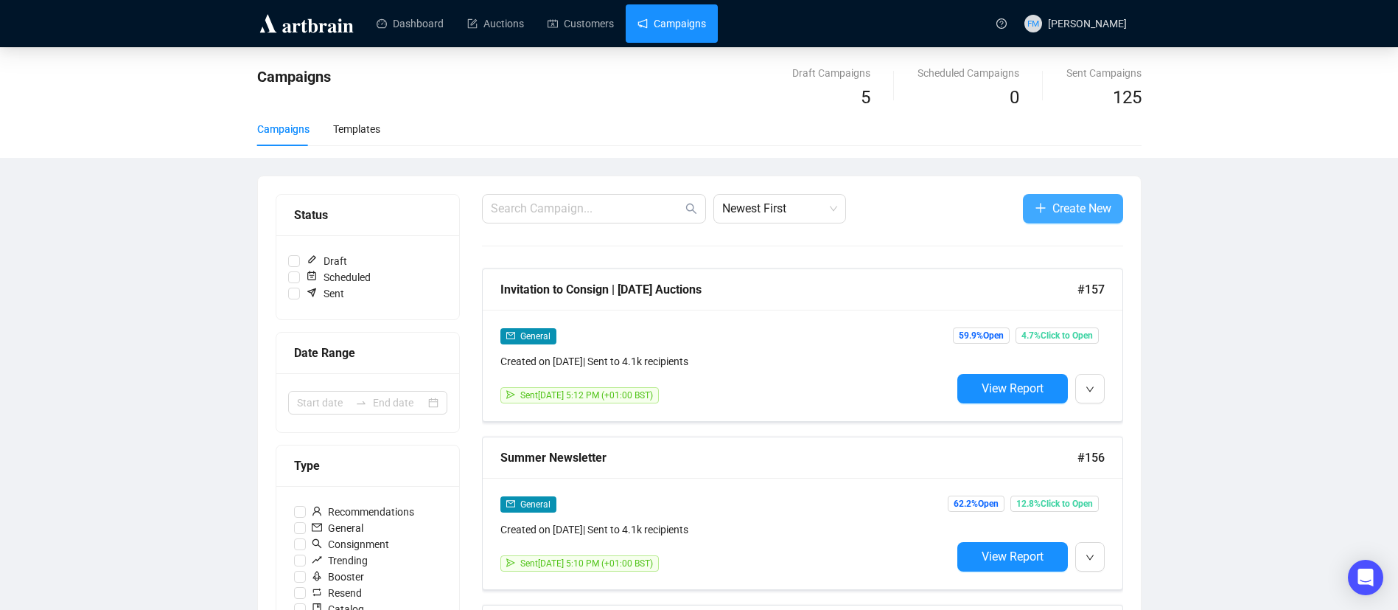
click at [1053, 216] on span "Create New" at bounding box center [1082, 208] width 59 height 18
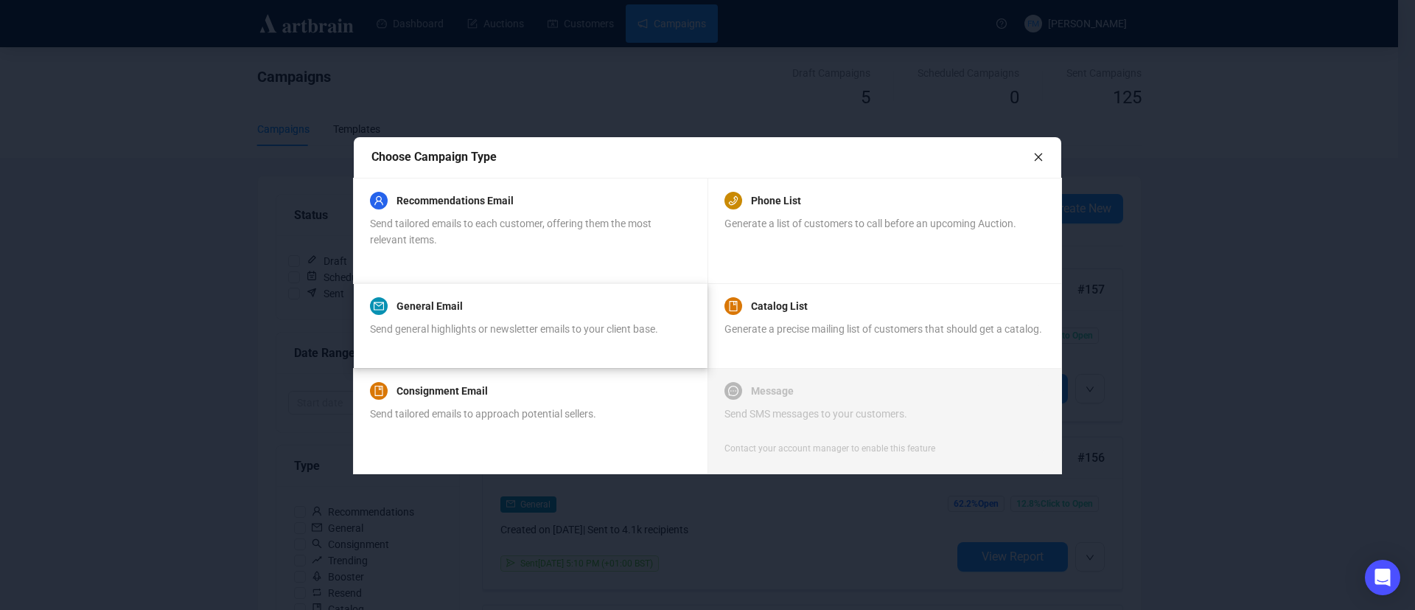
click at [505, 345] on div "Send general highlights or newsletter emails to your client base." at bounding box center [514, 337] width 288 height 32
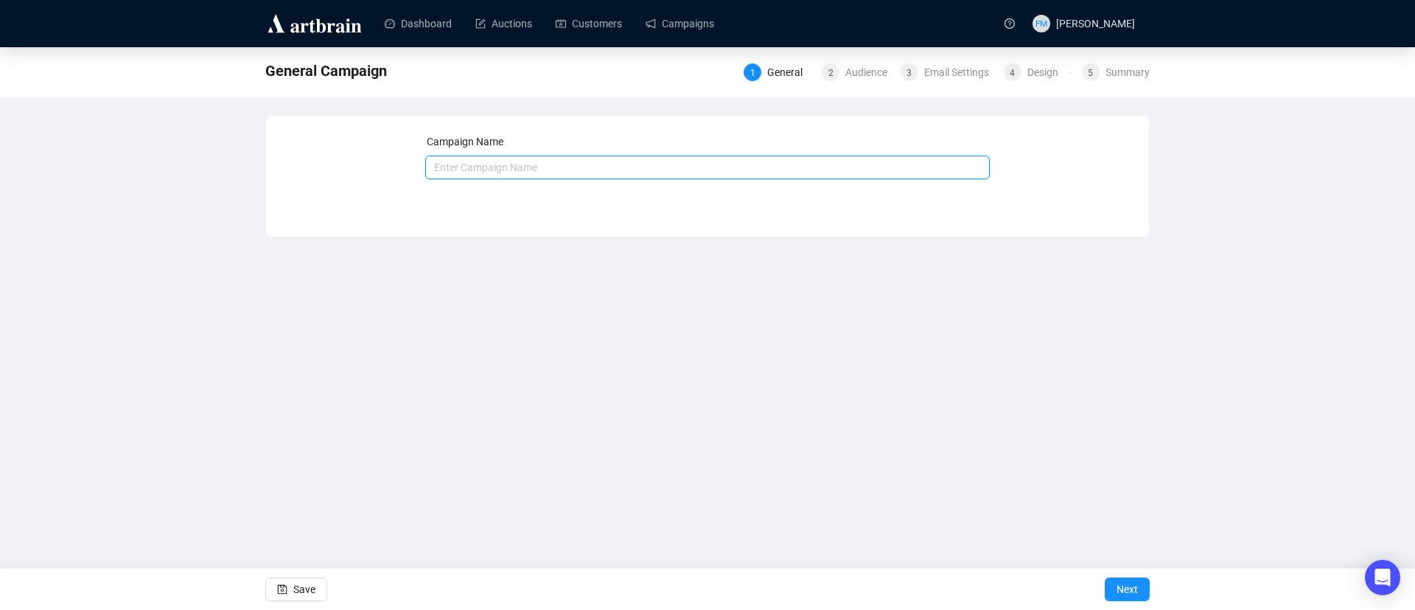
click at [627, 163] on input "text" at bounding box center [707, 168] width 565 height 24
type input "S"
type input "New Sign Up Replies"
click at [1134, 587] on span "Next" at bounding box center [1127, 588] width 21 height 41
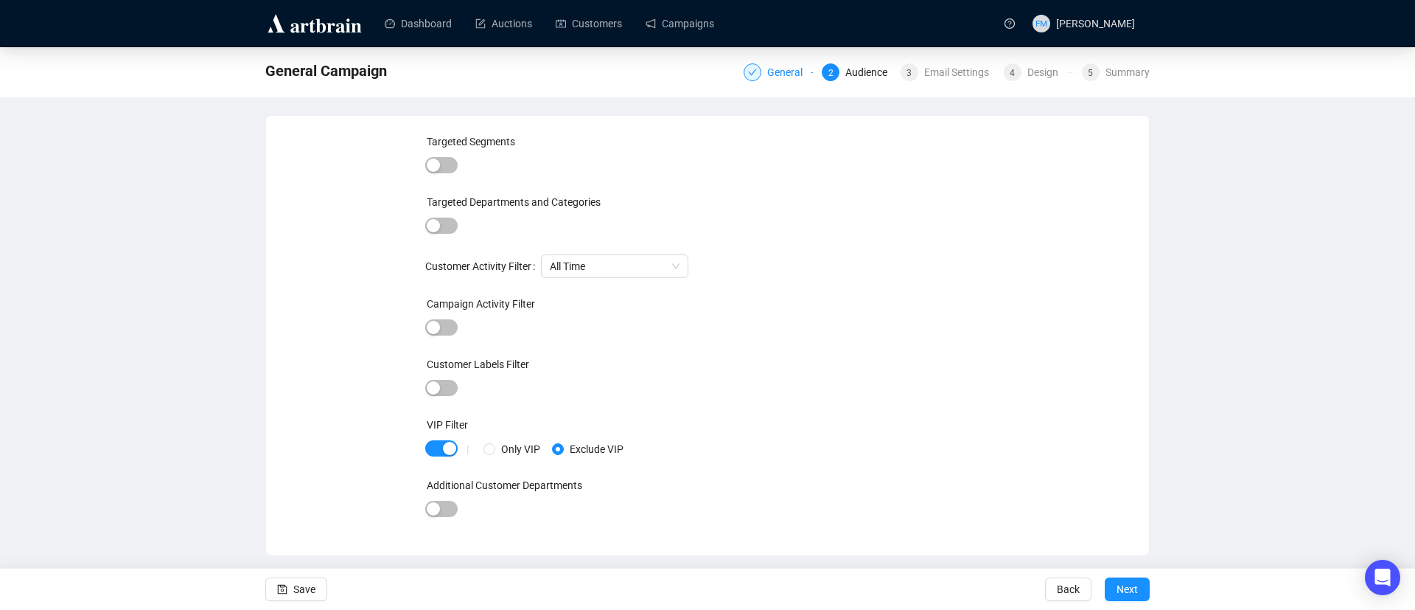
click at [792, 71] on div "General" at bounding box center [789, 72] width 44 height 18
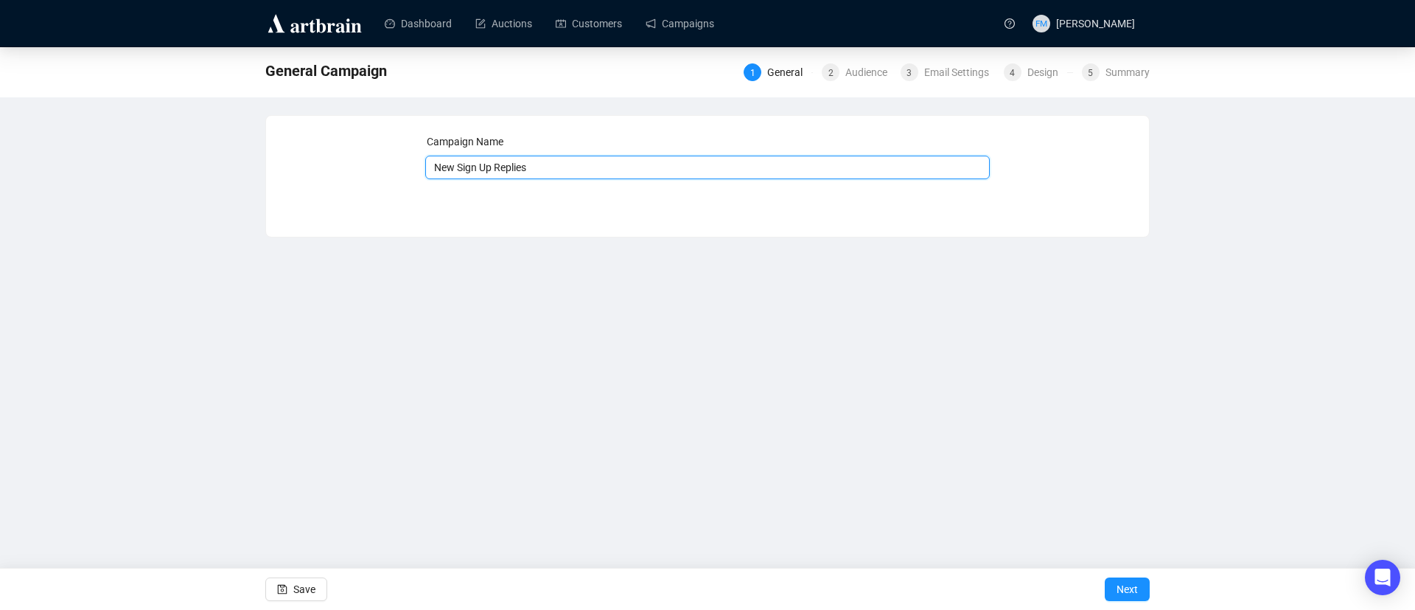
click at [571, 167] on input "New Sign Up Replies" at bounding box center [707, 168] width 565 height 24
type input "New Sign Up Reply"
click at [1134, 575] on span "Next" at bounding box center [1127, 588] width 21 height 41
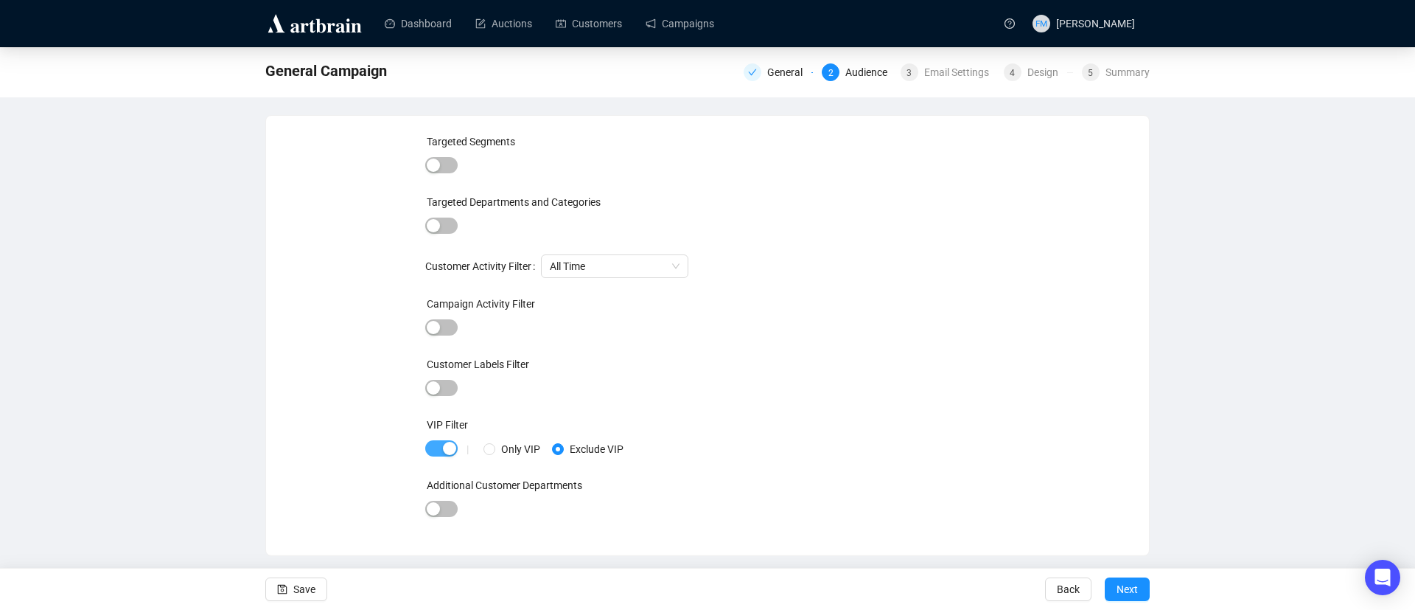
click at [431, 450] on span "button" at bounding box center [441, 448] width 32 height 16
click at [1120, 590] on span "Next" at bounding box center [1127, 588] width 21 height 41
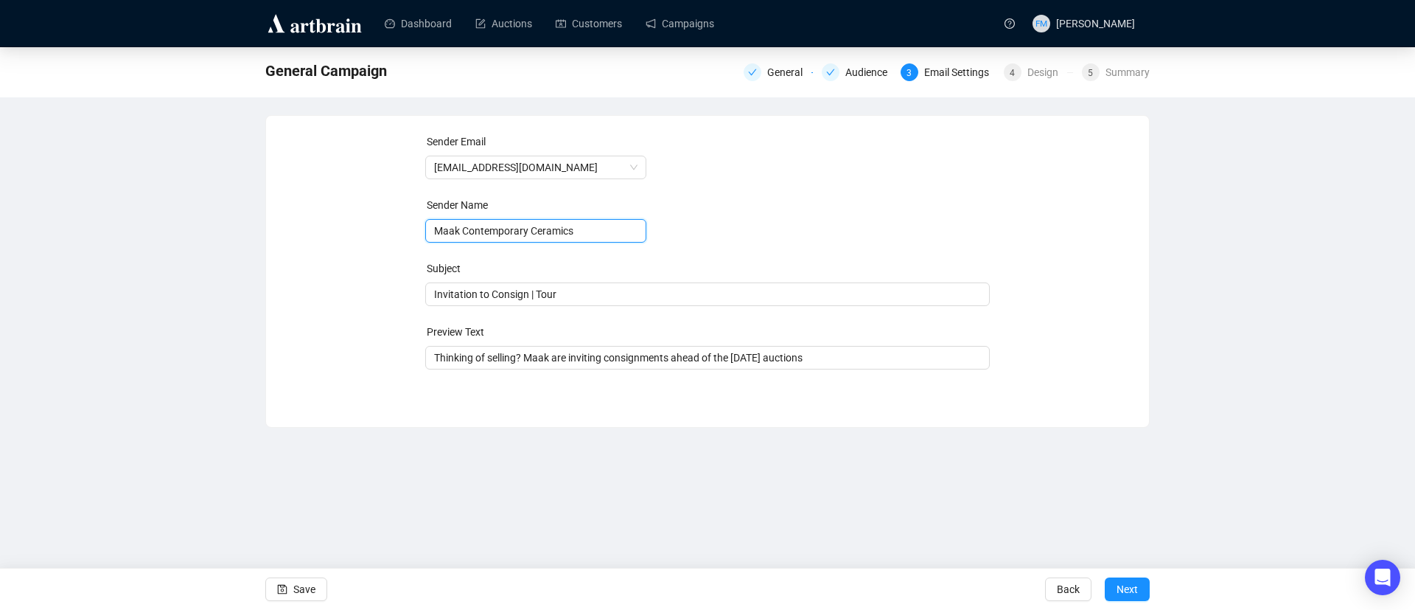
drag, startPoint x: 585, startPoint y: 229, endPoint x: 459, endPoint y: 223, distance: 126.2
click at [459, 223] on input "Maak Contemporary Ceramics" at bounding box center [535, 231] width 221 height 24
type input "Maak"
click at [862, 253] on form "Sender Email [EMAIL_ADDRESS][DOMAIN_NAME] Sender Name Maak Subject Invitation t…" at bounding box center [707, 251] width 565 height 236
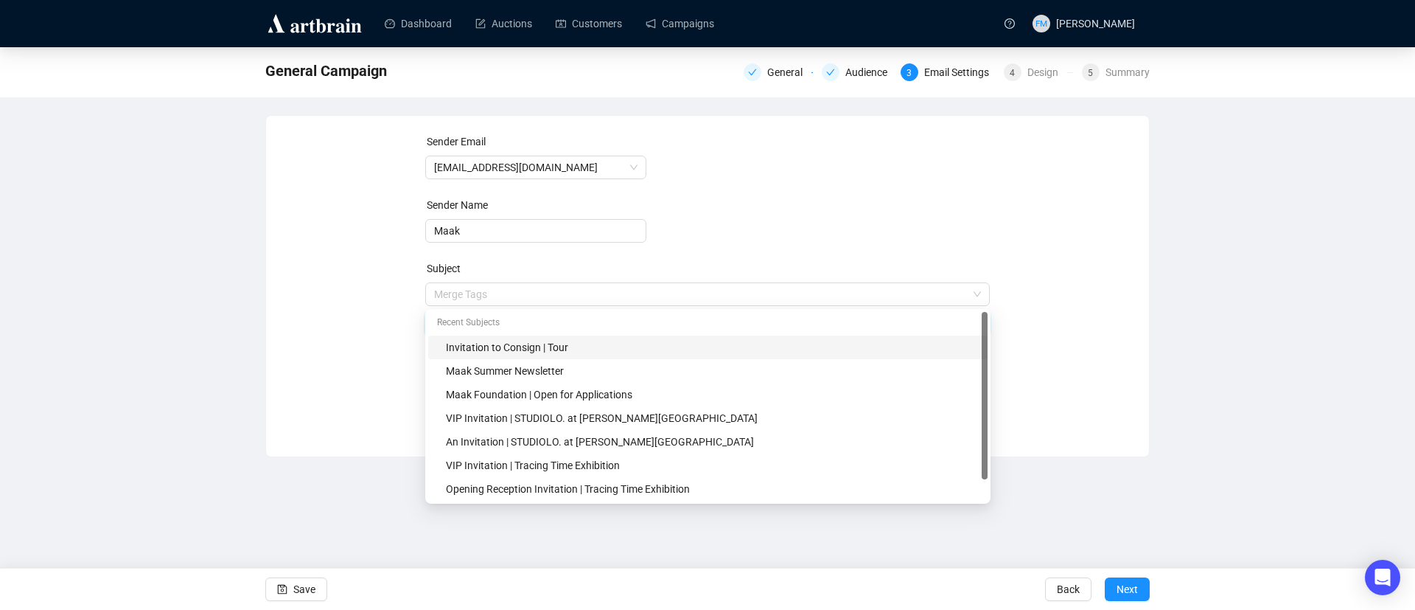
drag, startPoint x: 605, startPoint y: 286, endPoint x: 360, endPoint y: 301, distance: 245.2
click at [360, 301] on div "Sender Email [EMAIL_ADDRESS][DOMAIN_NAME] Sender Name Maak Subject Merge Tags I…" at bounding box center [708, 274] width 848 height 283
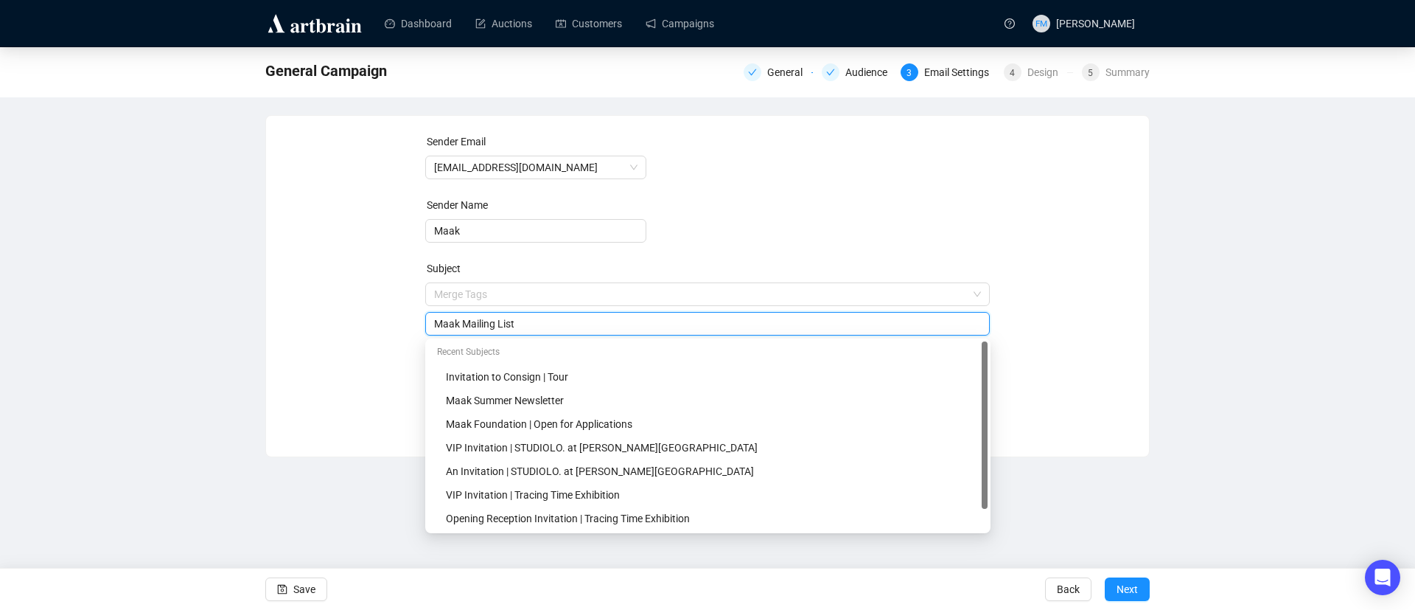
type input "Maak Mailing List"
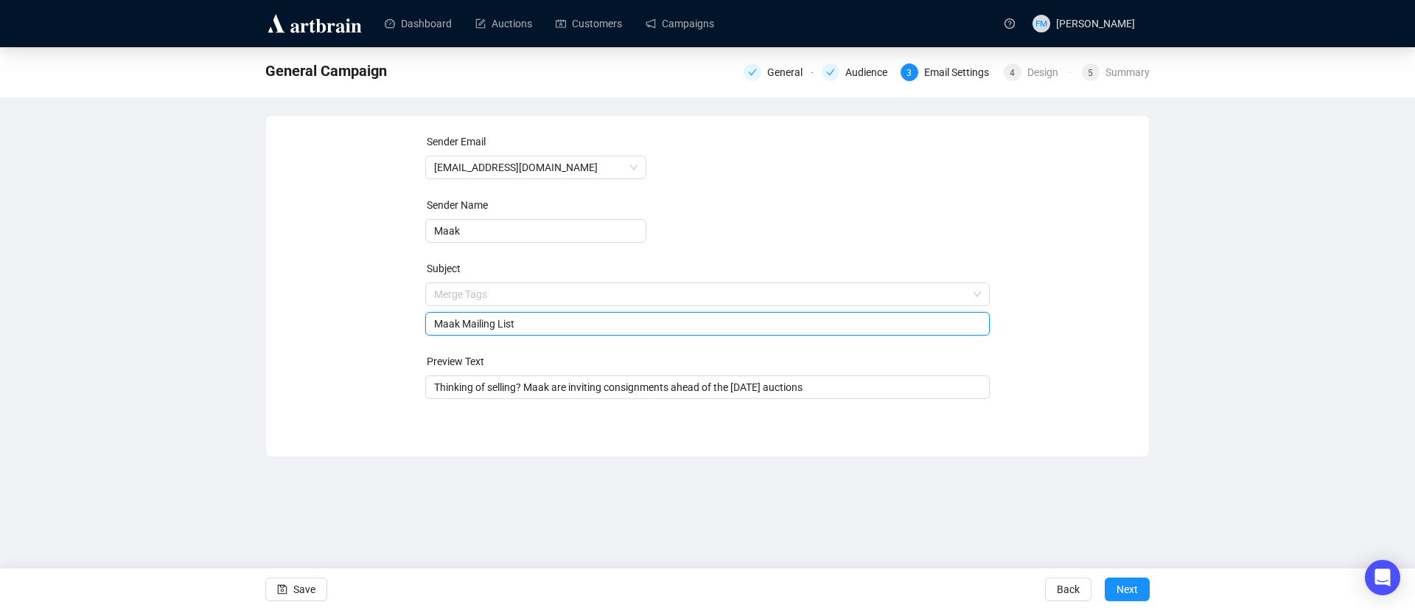
click at [360, 301] on div "Sender Email [EMAIL_ADDRESS][DOMAIN_NAME] Sender Name Maak Subject Merge Tags M…" at bounding box center [708, 274] width 848 height 283
click at [461, 381] on input "Thinking of selling? Maak are inviting consignments ahead of the [DATE] auctions" at bounding box center [708, 387] width 548 height 16
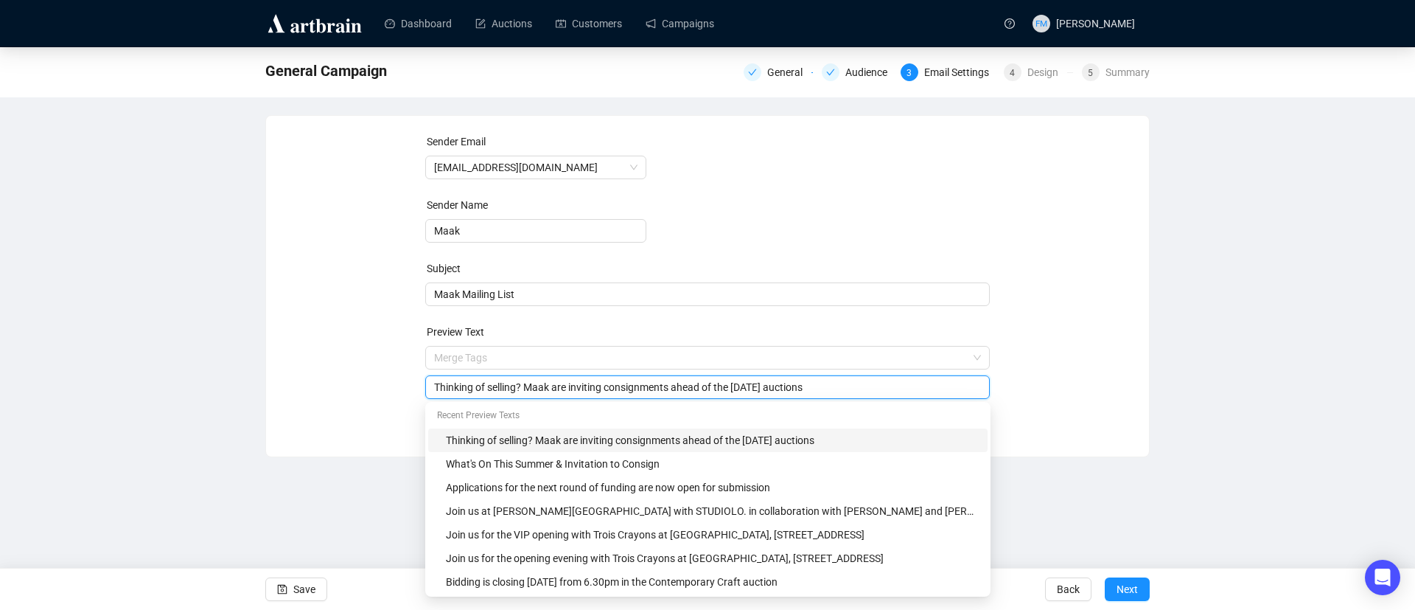
click at [461, 381] on input "Thinking of selling? Maak are inviting consignments ahead of the [DATE] auctions" at bounding box center [708, 387] width 548 height 16
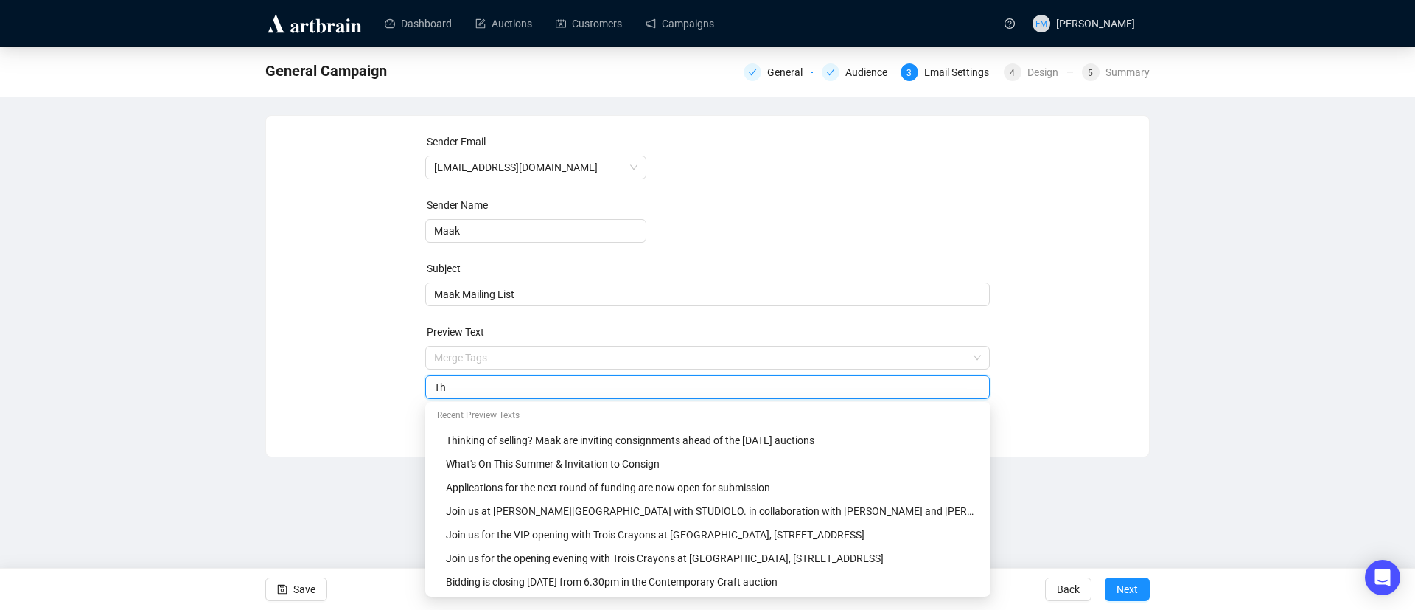
type input "T"
type input "Welcome to Maak"
click at [1050, 265] on div "Sender Email [EMAIL_ADDRESS][DOMAIN_NAME] Sender Name Maak Subject Maak Mailing…" at bounding box center [708, 274] width 848 height 283
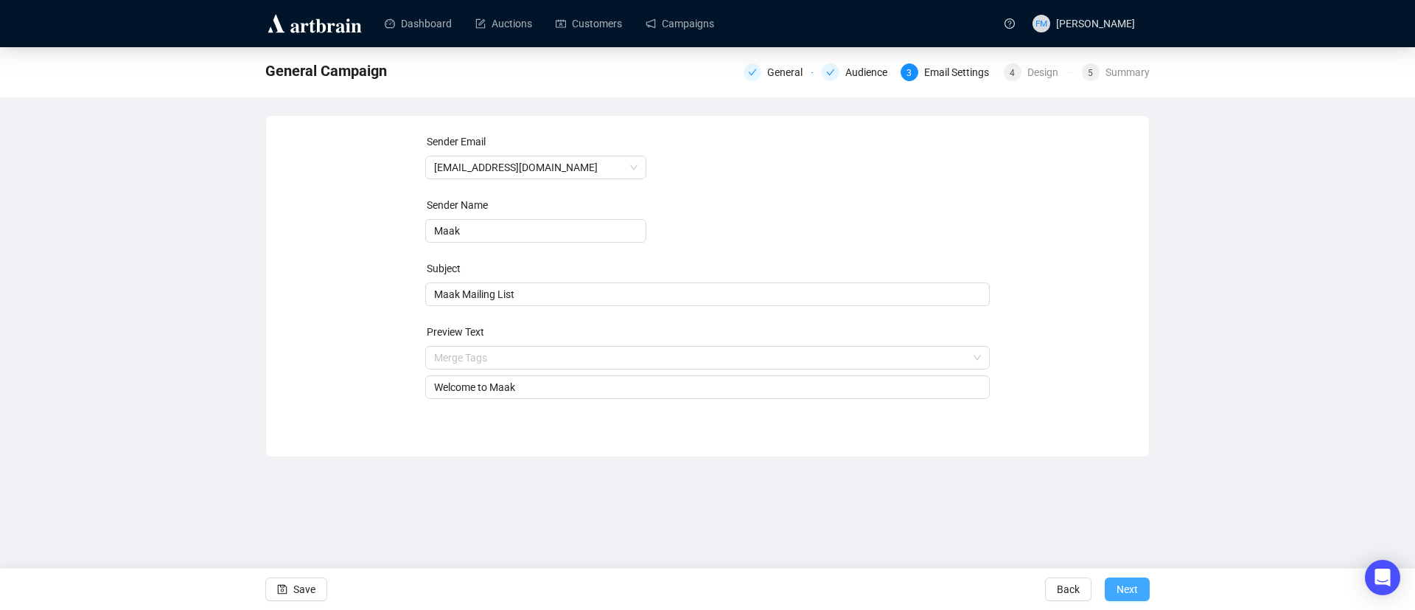
click at [1134, 580] on span "Next" at bounding box center [1127, 588] width 21 height 41
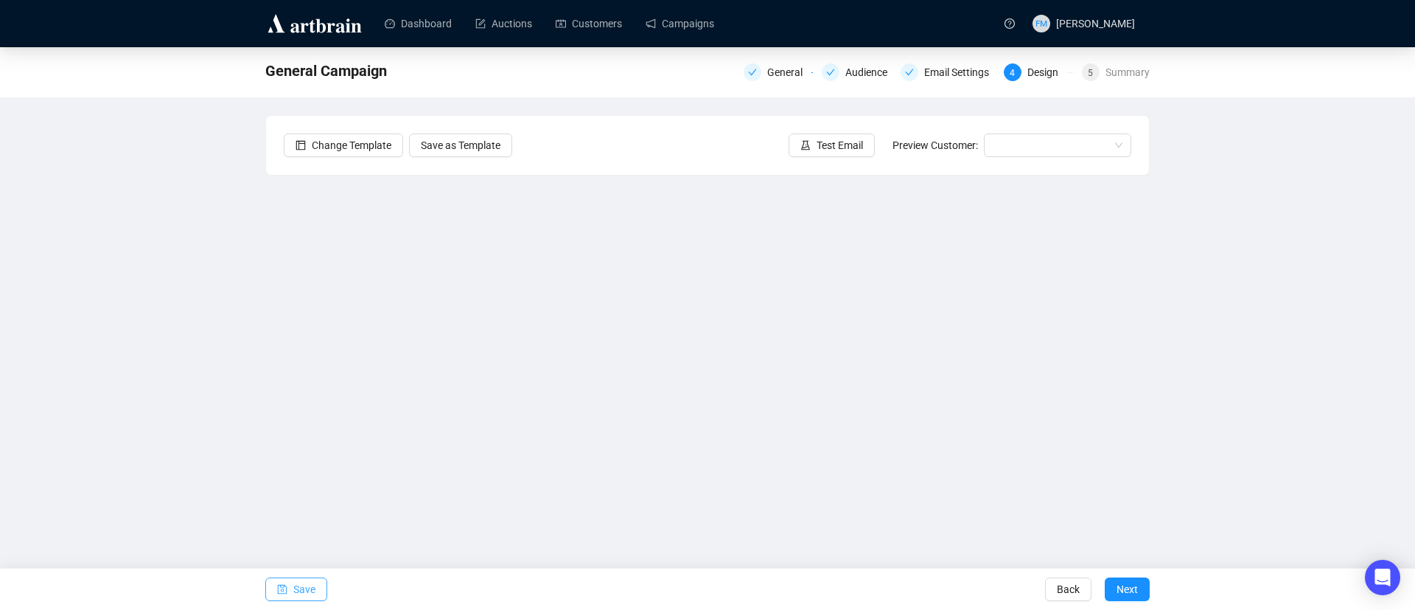
click at [287, 590] on icon "save" at bounding box center [283, 590] width 10 height 10
click at [304, 590] on span "Save" at bounding box center [304, 588] width 22 height 41
click at [306, 584] on span "Save" at bounding box center [304, 588] width 22 height 41
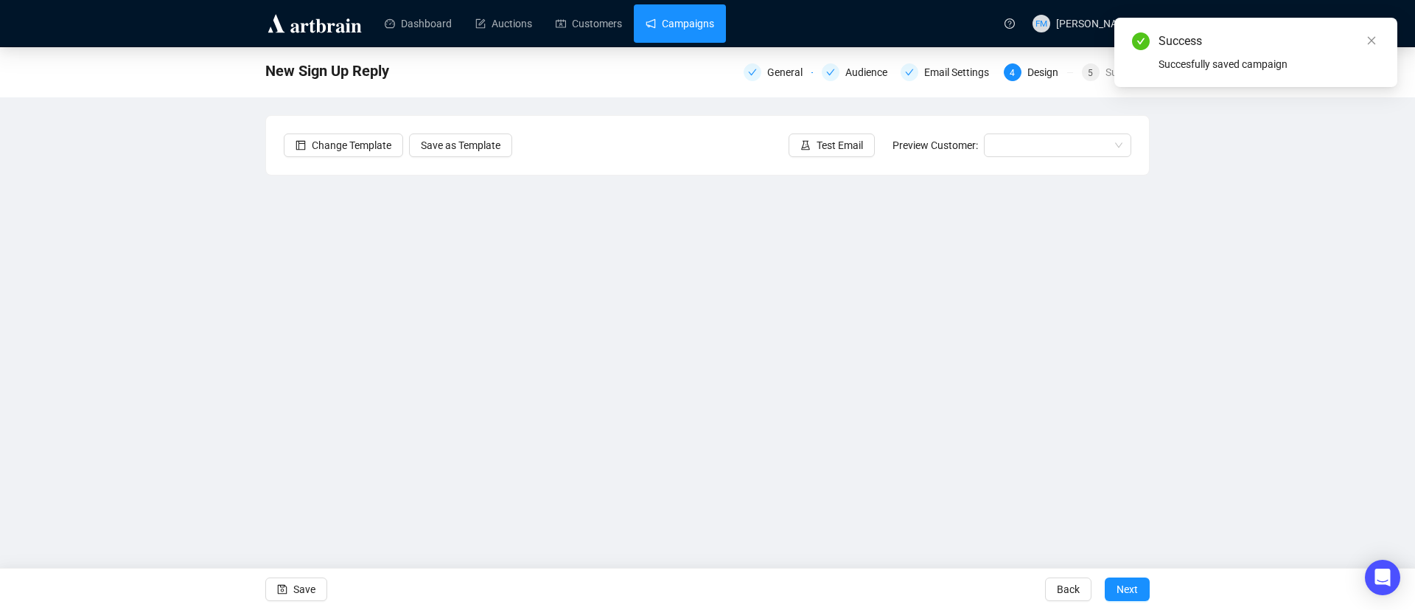
click at [669, 29] on link "Campaigns" at bounding box center [680, 23] width 69 height 38
